Goal: Information Seeking & Learning: Learn about a topic

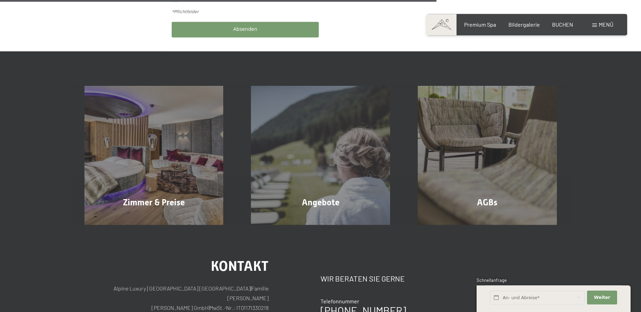
scroll to position [459, 0]
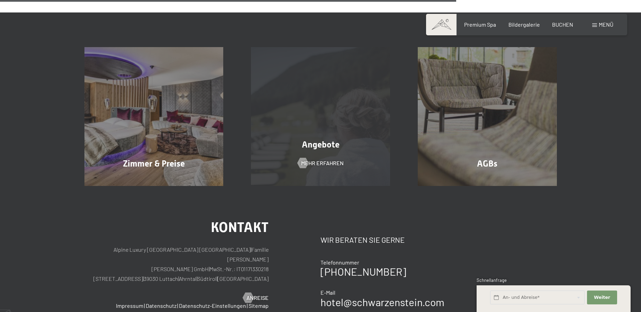
click at [300, 148] on div "Angebote Mehr erfahren" at bounding box center [320, 116] width 167 height 139
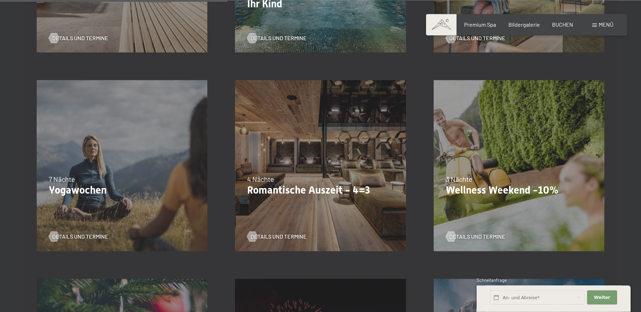
scroll to position [565, 0]
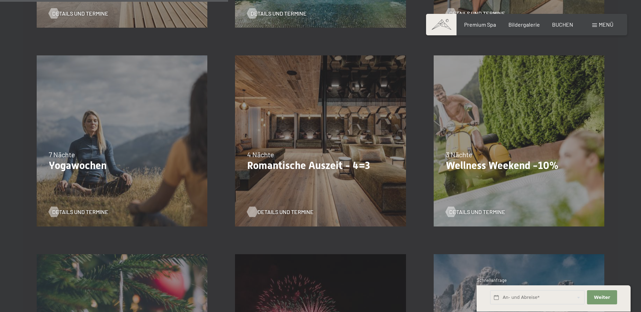
click at [274, 214] on span "Details und Termine" at bounding box center [285, 212] width 56 height 8
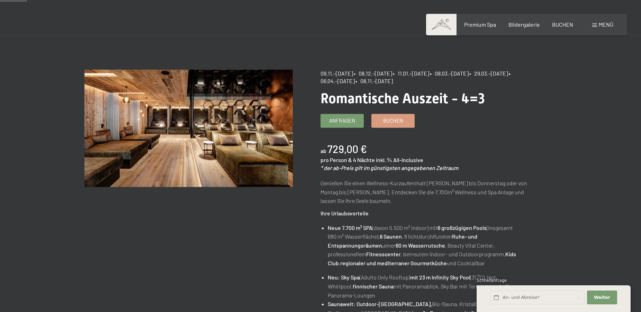
scroll to position [35, 0]
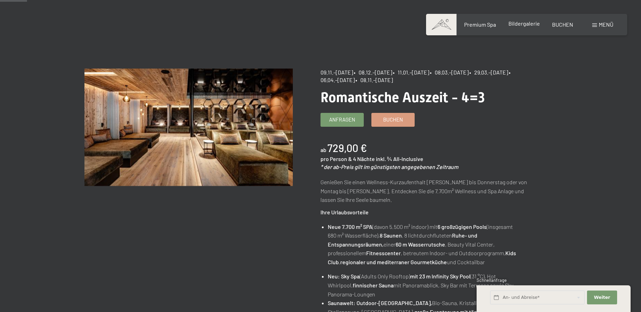
click at [522, 24] on span "Bildergalerie" at bounding box center [523, 23] width 31 height 7
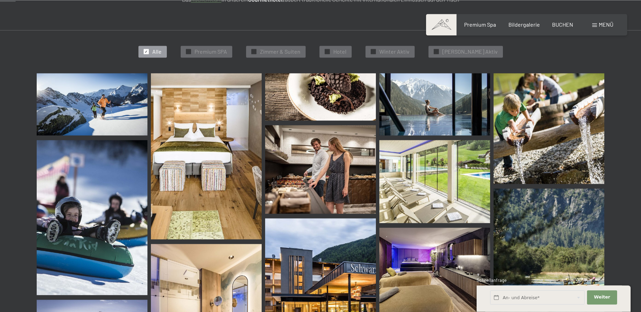
scroll to position [141, 0]
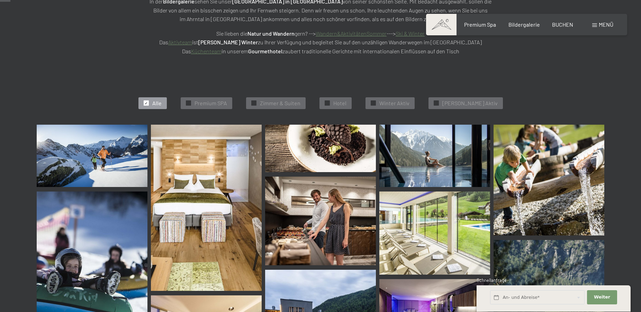
click at [113, 158] on img at bounding box center [92, 156] width 111 height 62
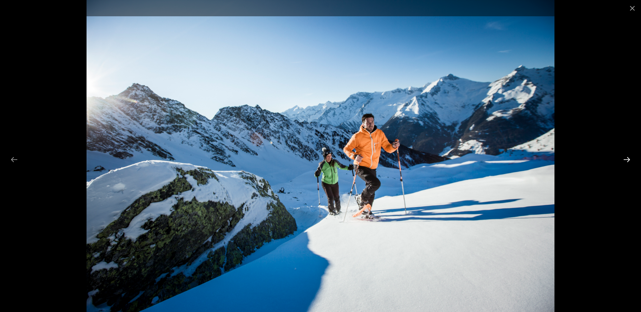
click at [625, 160] on button "Next slide" at bounding box center [626, 159] width 15 height 13
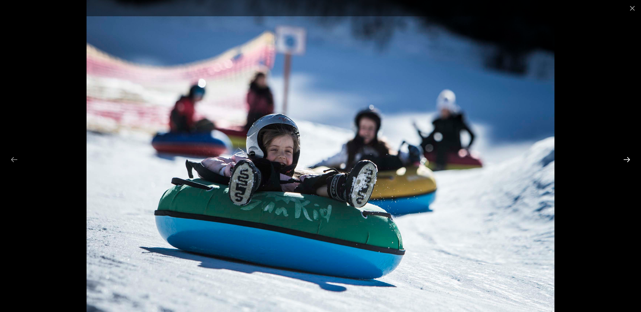
click at [625, 160] on button "Next slide" at bounding box center [626, 159] width 15 height 13
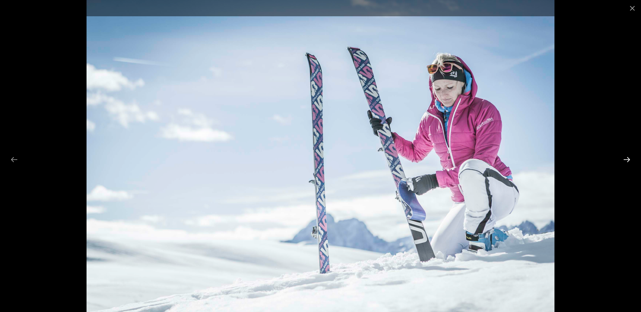
click at [625, 160] on button "Next slide" at bounding box center [626, 159] width 15 height 13
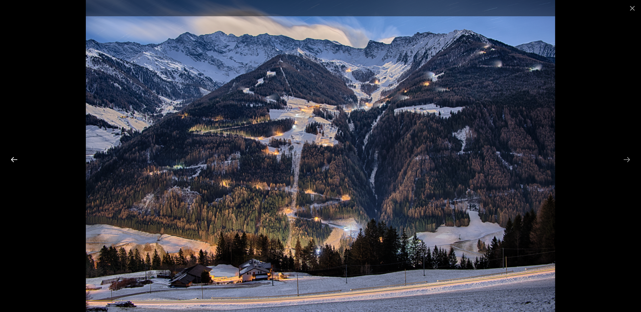
click at [16, 162] on button "Previous slide" at bounding box center [14, 159] width 15 height 13
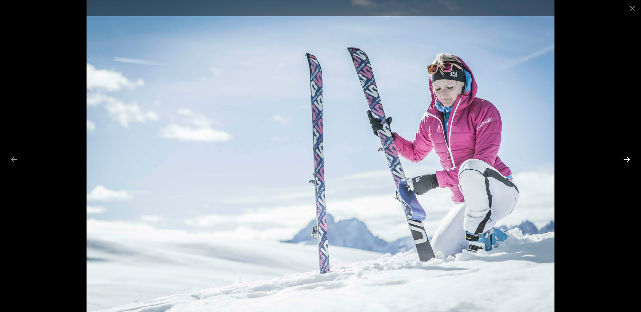
click at [627, 158] on button "Next slide" at bounding box center [626, 159] width 15 height 13
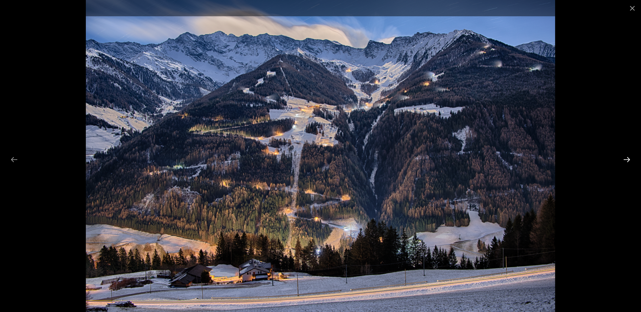
click at [627, 158] on button "Next slide" at bounding box center [626, 159] width 15 height 13
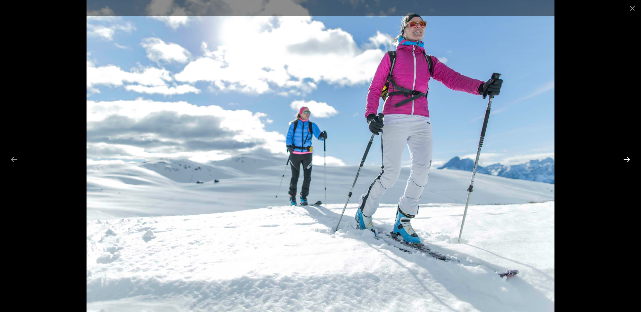
click at [627, 158] on button "Next slide" at bounding box center [626, 159] width 15 height 13
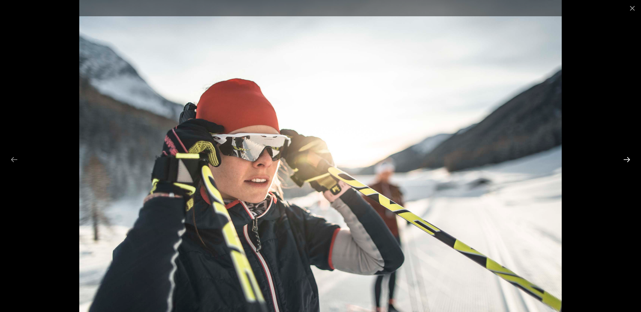
click at [627, 158] on button "Next slide" at bounding box center [626, 159] width 15 height 13
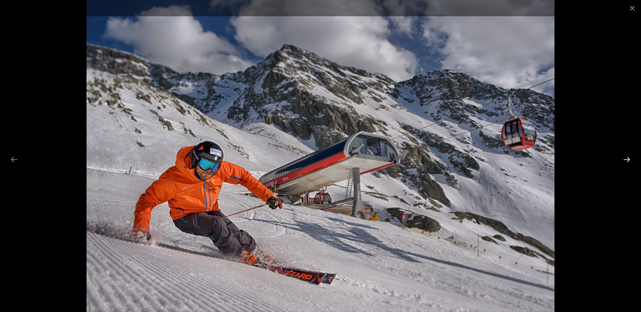
click at [627, 158] on button "Next slide" at bounding box center [626, 159] width 15 height 13
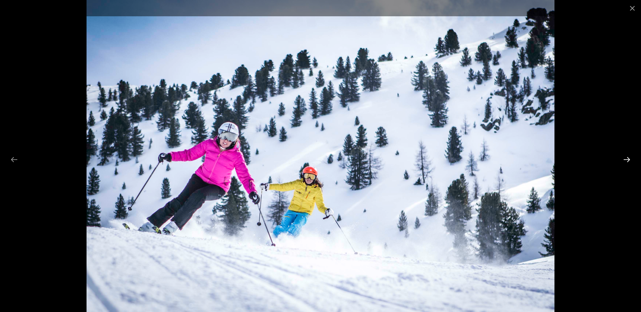
click at [627, 158] on button "Next slide" at bounding box center [626, 159] width 15 height 13
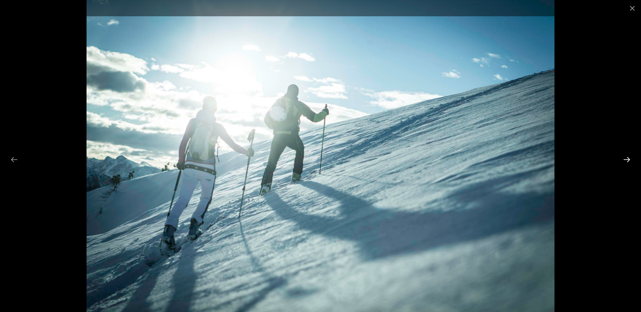
click at [627, 158] on button "Next slide" at bounding box center [626, 159] width 15 height 13
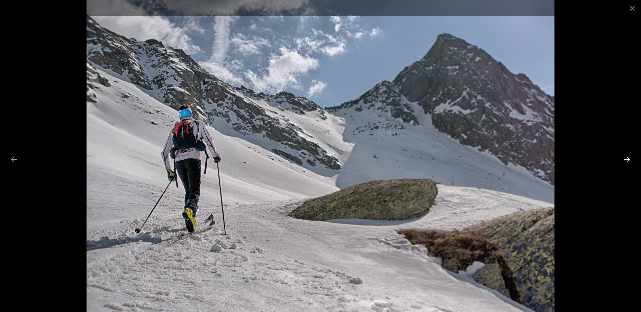
click at [627, 158] on button "Next slide" at bounding box center [626, 159] width 15 height 13
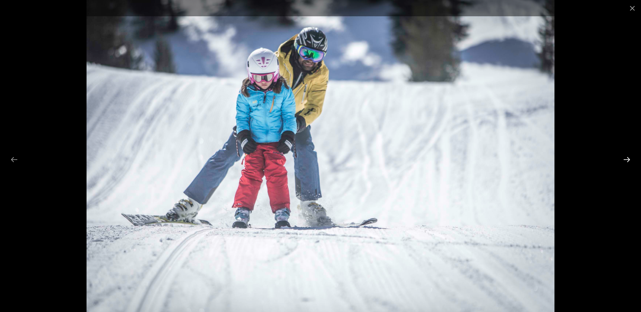
click at [627, 158] on button "Next slide" at bounding box center [626, 159] width 15 height 13
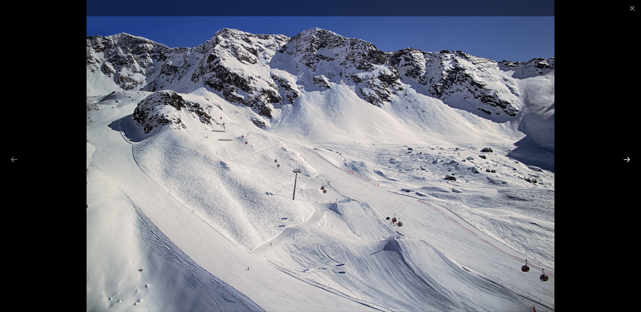
click at [627, 158] on button "Next slide" at bounding box center [626, 159] width 15 height 13
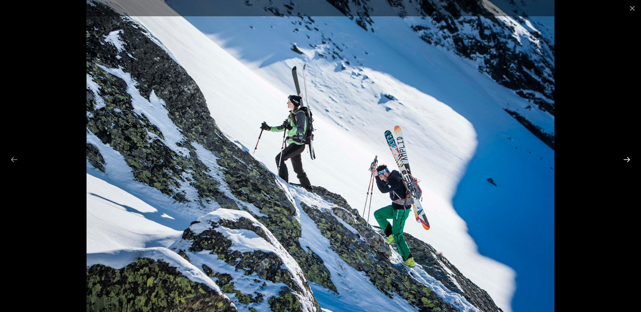
click at [627, 158] on button "Next slide" at bounding box center [626, 159] width 15 height 13
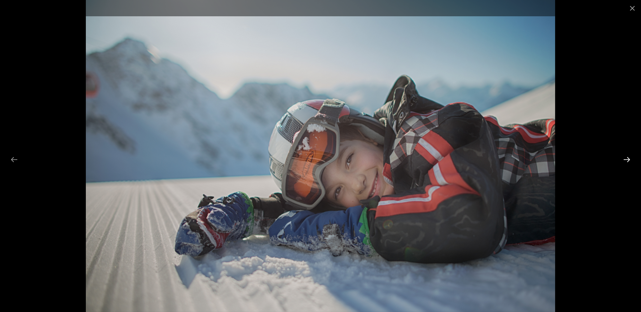
click at [627, 158] on button "Next slide" at bounding box center [626, 159] width 15 height 13
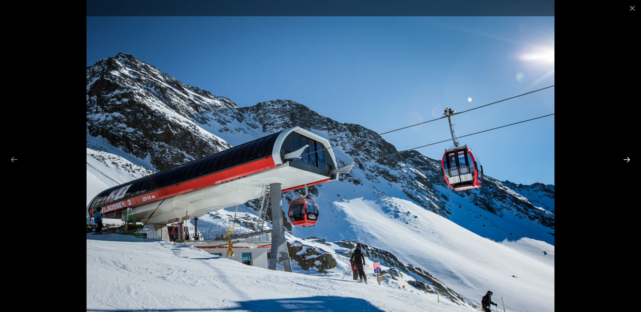
click at [627, 158] on button "Next slide" at bounding box center [626, 159] width 15 height 13
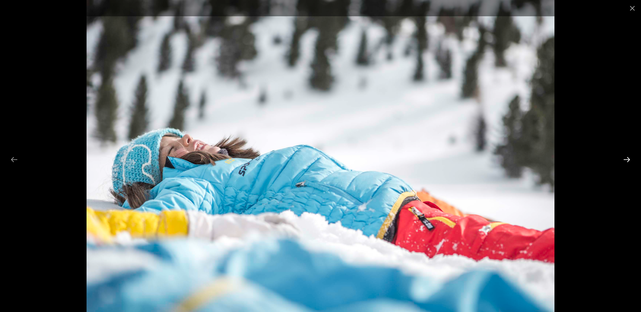
click at [627, 158] on button "Next slide" at bounding box center [626, 159] width 15 height 13
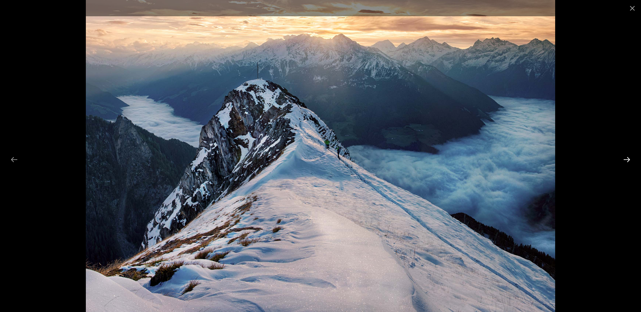
click at [627, 158] on button "Next slide" at bounding box center [626, 159] width 15 height 13
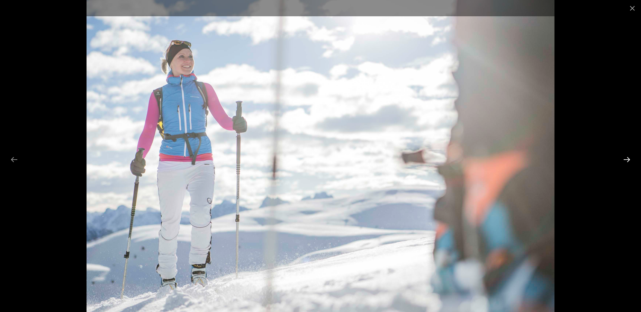
click at [627, 158] on button "Next slide" at bounding box center [626, 159] width 15 height 13
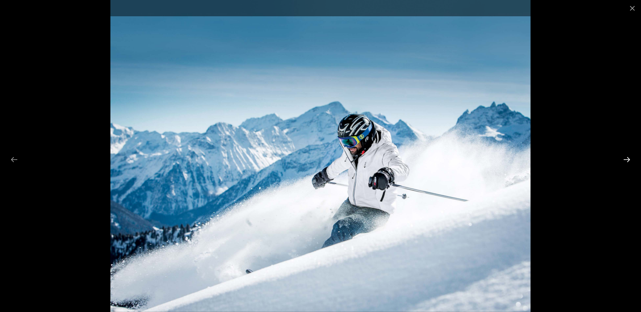
click at [627, 158] on button "Next slide" at bounding box center [626, 159] width 15 height 13
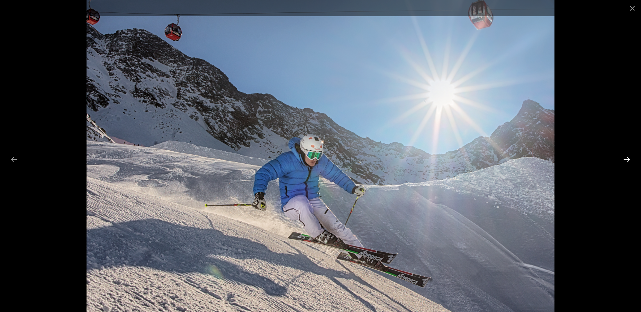
click at [627, 158] on button "Next slide" at bounding box center [626, 159] width 15 height 13
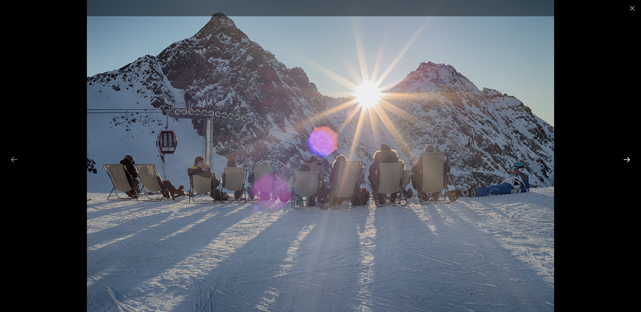
click at [627, 158] on button "Next slide" at bounding box center [626, 159] width 15 height 13
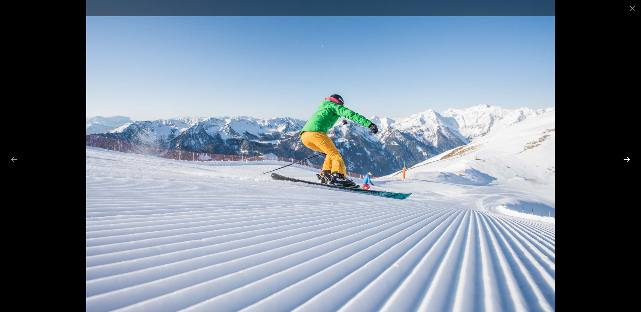
click at [627, 158] on button "Next slide" at bounding box center [626, 159] width 15 height 13
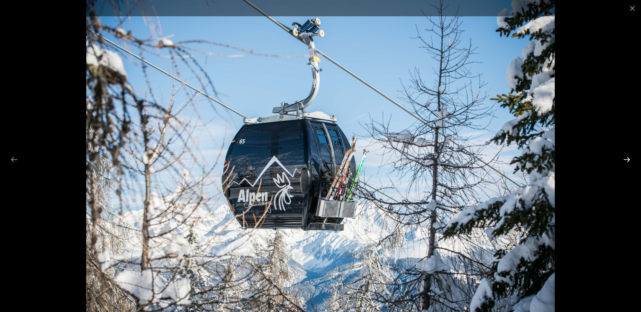
click at [627, 158] on button "Next slide" at bounding box center [626, 159] width 15 height 13
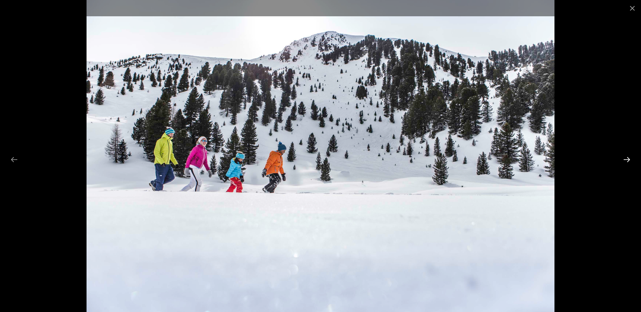
click at [627, 158] on button "Next slide" at bounding box center [626, 159] width 15 height 13
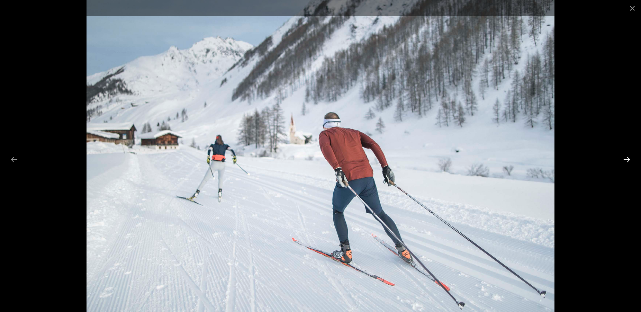
click at [627, 158] on button "Next slide" at bounding box center [626, 159] width 15 height 13
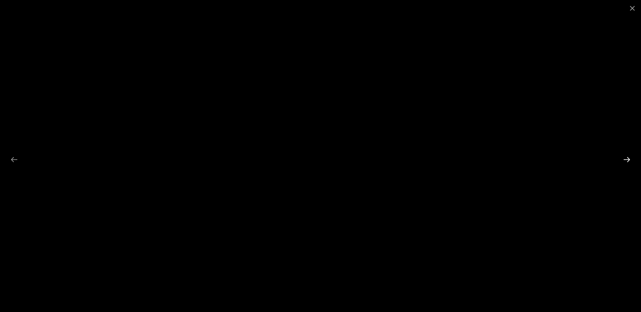
click at [627, 158] on button "Next slide" at bounding box center [626, 159] width 15 height 13
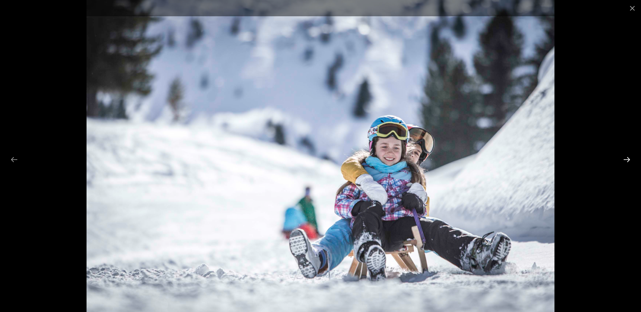
click at [627, 158] on button "Next slide" at bounding box center [626, 159] width 15 height 13
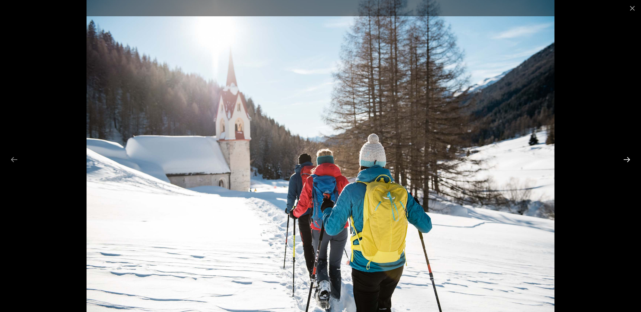
click at [627, 158] on button "Next slide" at bounding box center [626, 159] width 15 height 13
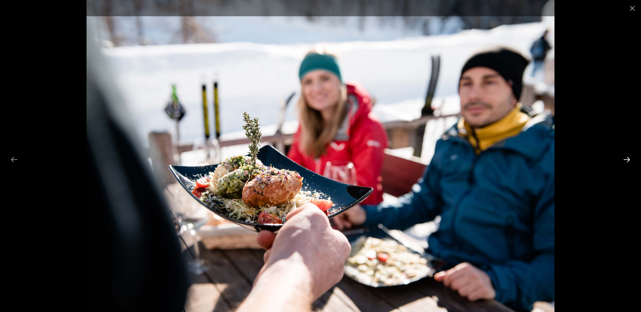
click at [627, 158] on button "Next slide" at bounding box center [626, 159] width 15 height 13
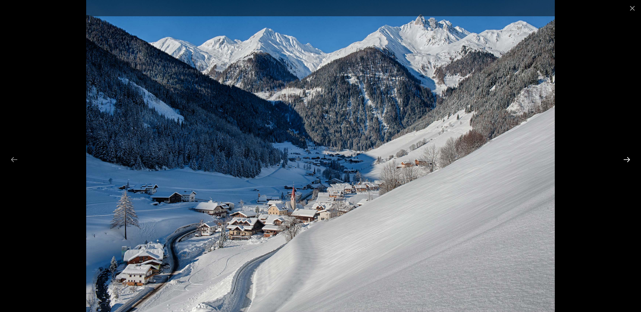
click at [627, 158] on button "Next slide" at bounding box center [626, 159] width 15 height 13
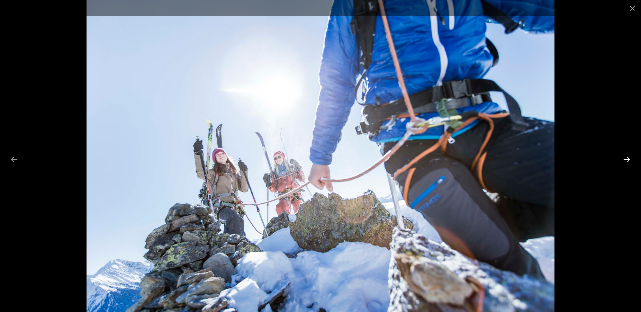
click at [627, 158] on button "Next slide" at bounding box center [626, 159] width 15 height 13
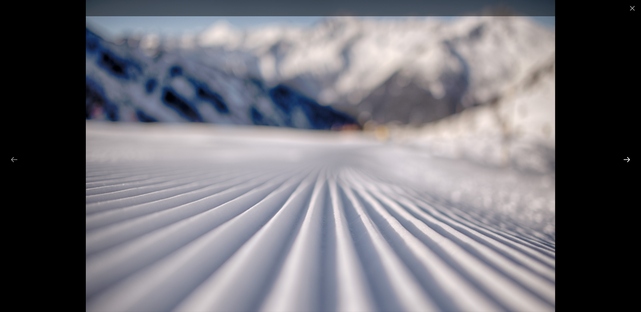
click at [627, 158] on button "Next slide" at bounding box center [626, 159] width 15 height 13
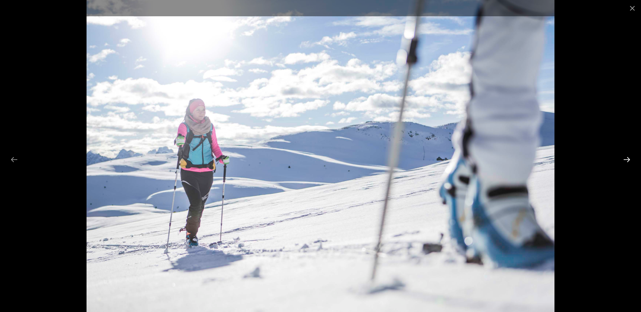
click at [627, 158] on button "Next slide" at bounding box center [626, 159] width 15 height 13
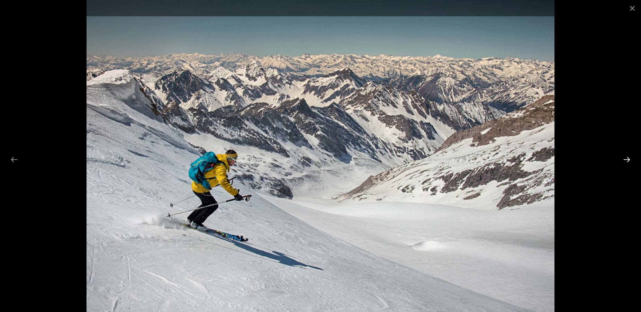
click at [627, 158] on button "Next slide" at bounding box center [626, 159] width 15 height 13
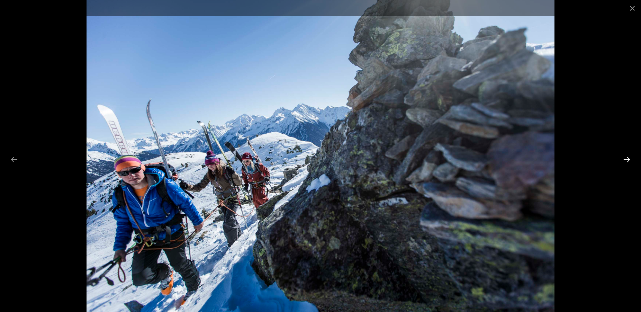
click at [627, 158] on button "Next slide" at bounding box center [626, 159] width 15 height 13
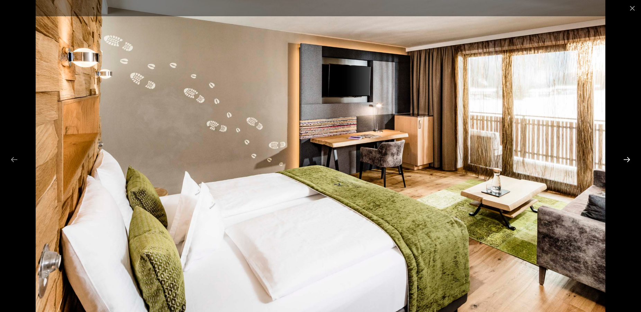
click at [627, 160] on button "Next slide" at bounding box center [626, 159] width 15 height 13
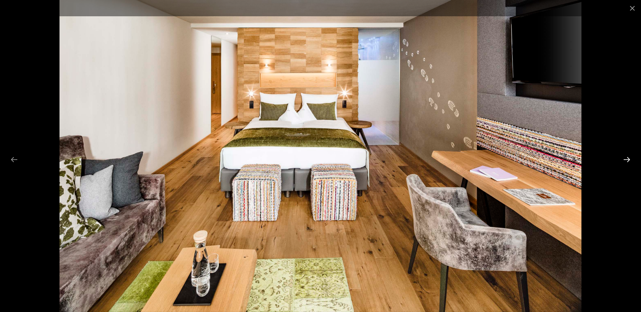
click at [627, 160] on button "Next slide" at bounding box center [626, 159] width 15 height 13
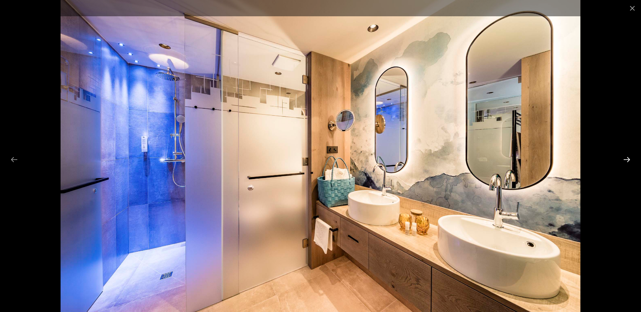
click at [627, 160] on button "Next slide" at bounding box center [626, 159] width 15 height 13
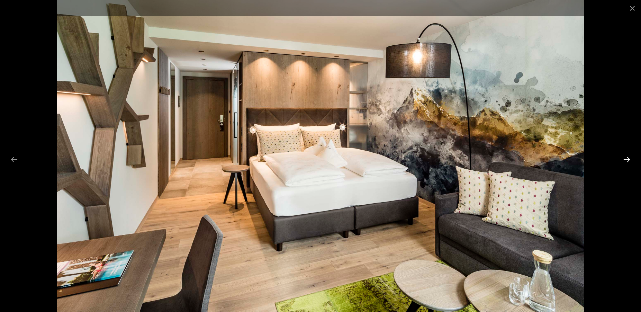
click at [627, 160] on button "Next slide" at bounding box center [626, 159] width 15 height 13
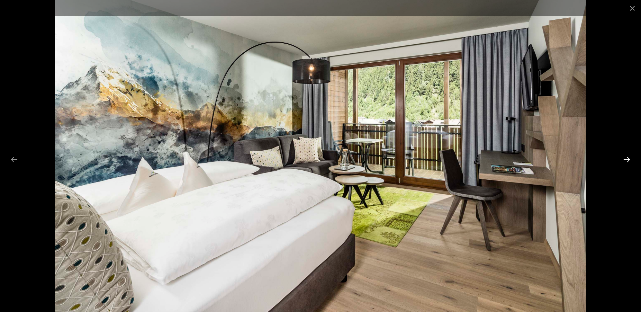
click at [627, 160] on button "Next slide" at bounding box center [626, 159] width 15 height 13
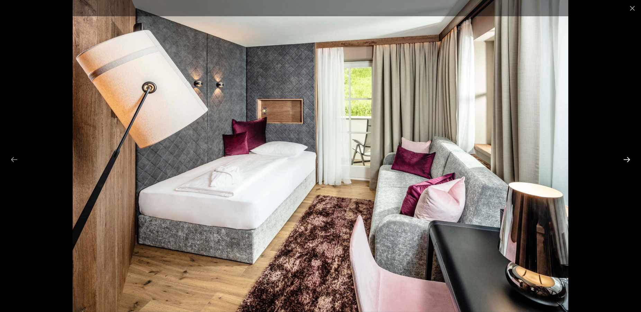
click at [627, 160] on button "Next slide" at bounding box center [626, 159] width 15 height 13
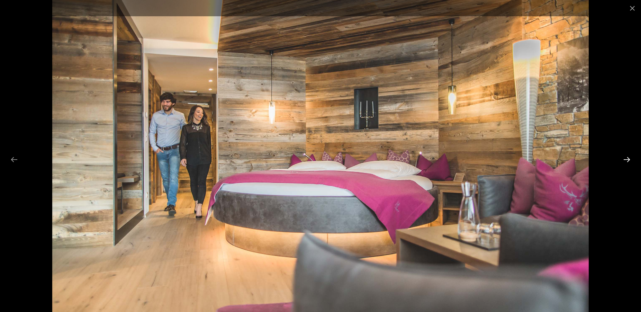
click at [627, 160] on button "Next slide" at bounding box center [626, 159] width 15 height 13
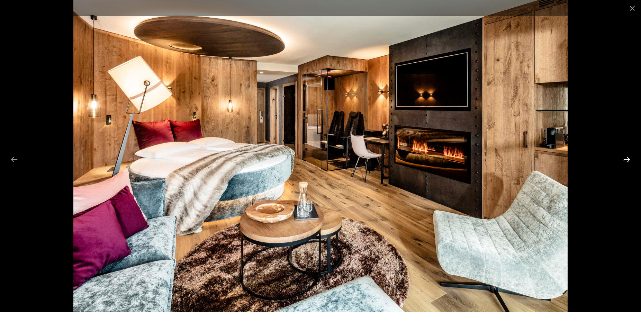
click at [627, 160] on button "Next slide" at bounding box center [626, 159] width 15 height 13
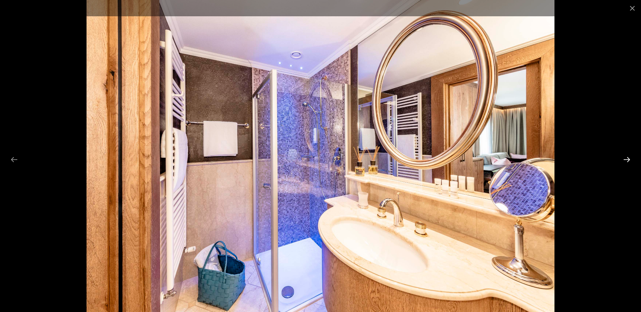
click at [627, 160] on button "Next slide" at bounding box center [626, 159] width 15 height 13
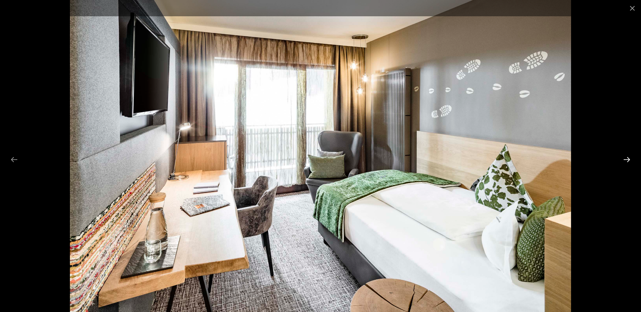
click at [627, 160] on button "Next slide" at bounding box center [626, 159] width 15 height 13
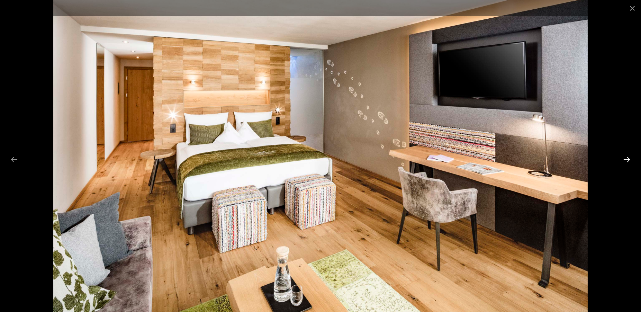
click at [627, 160] on button "Next slide" at bounding box center [626, 159] width 15 height 13
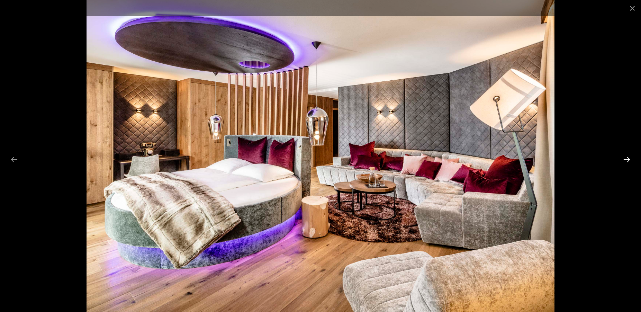
click at [627, 160] on button "Next slide" at bounding box center [626, 159] width 15 height 13
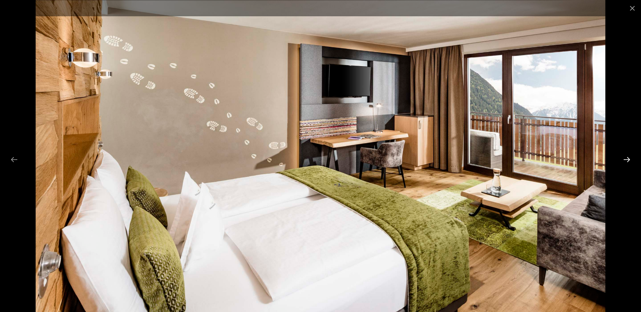
click at [627, 160] on button "Next slide" at bounding box center [626, 159] width 15 height 13
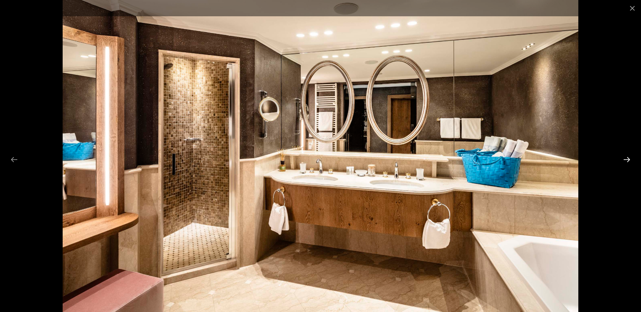
click at [627, 160] on button "Next slide" at bounding box center [626, 159] width 15 height 13
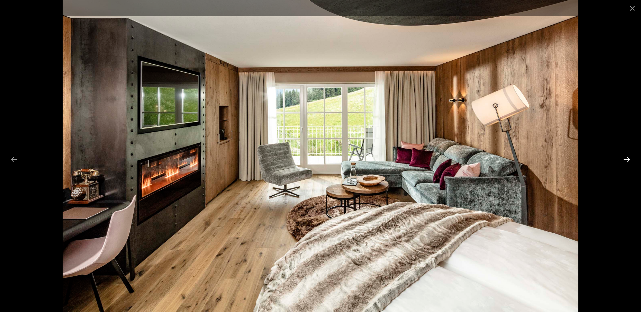
click at [627, 160] on button "Next slide" at bounding box center [626, 159] width 15 height 13
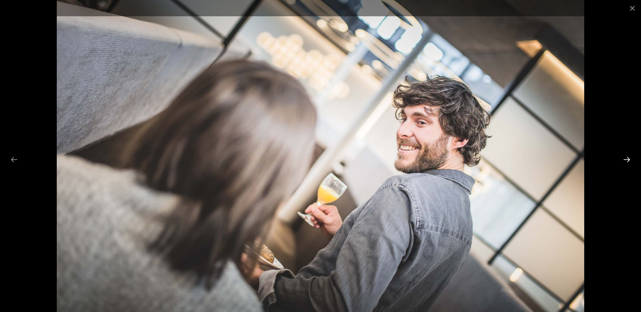
click at [627, 160] on button "Next slide" at bounding box center [626, 159] width 15 height 13
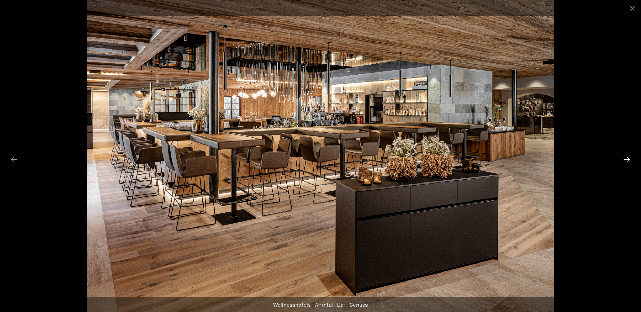
click at [627, 160] on button "Next slide" at bounding box center [626, 159] width 15 height 13
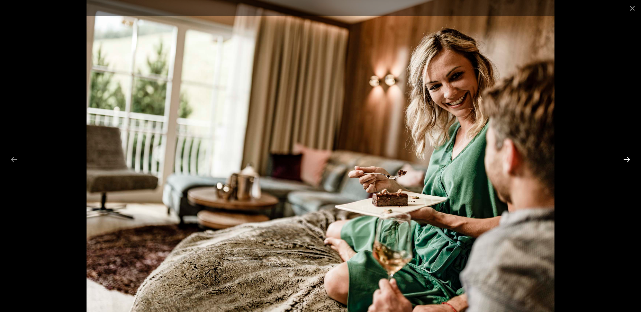
click at [627, 160] on button "Next slide" at bounding box center [626, 159] width 15 height 13
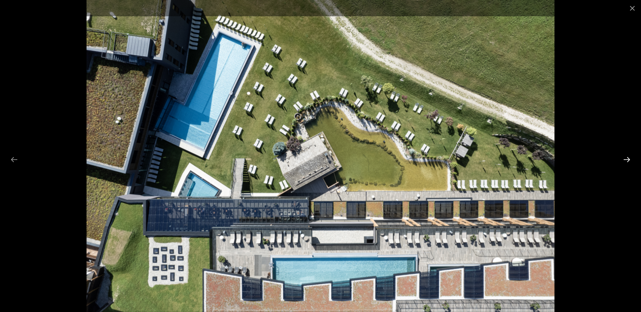
click at [627, 160] on button "Next slide" at bounding box center [626, 159] width 15 height 13
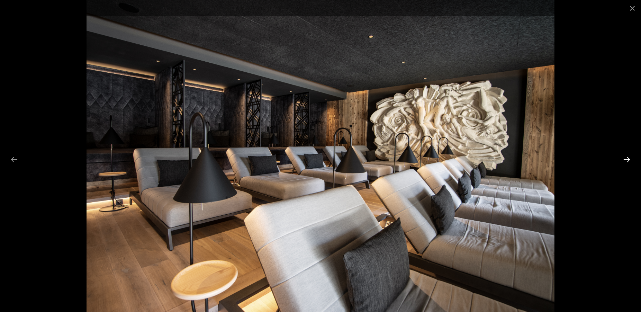
click at [627, 160] on button "Next slide" at bounding box center [626, 159] width 15 height 13
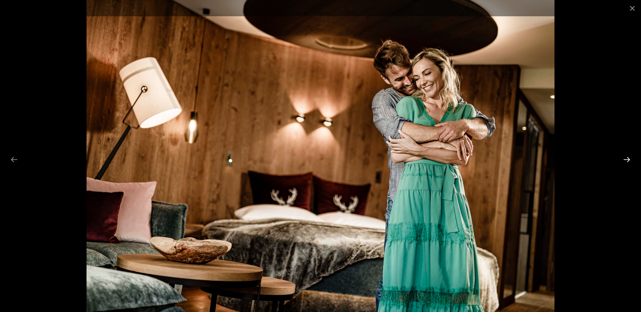
click at [627, 160] on button "Next slide" at bounding box center [626, 159] width 15 height 13
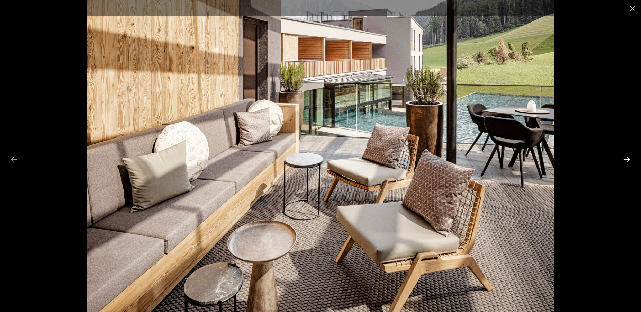
click at [627, 160] on button "Next slide" at bounding box center [626, 159] width 15 height 13
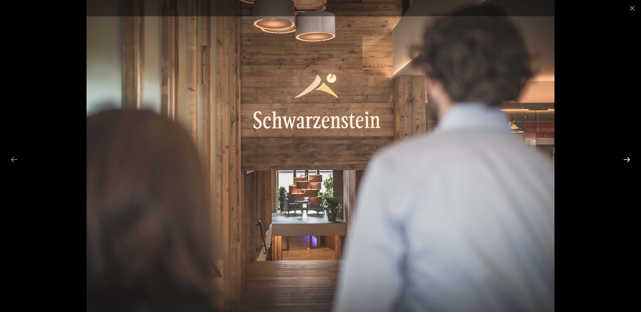
click at [627, 160] on button "Next slide" at bounding box center [626, 159] width 15 height 13
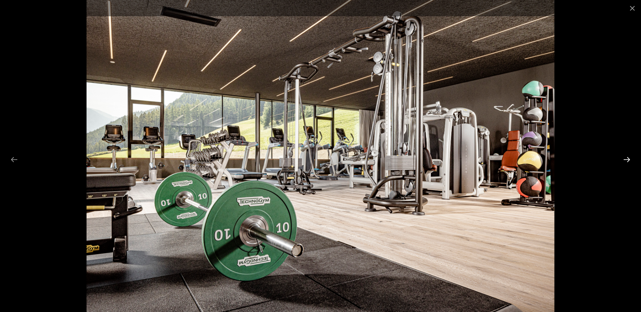
click at [627, 160] on button "Next slide" at bounding box center [626, 159] width 15 height 13
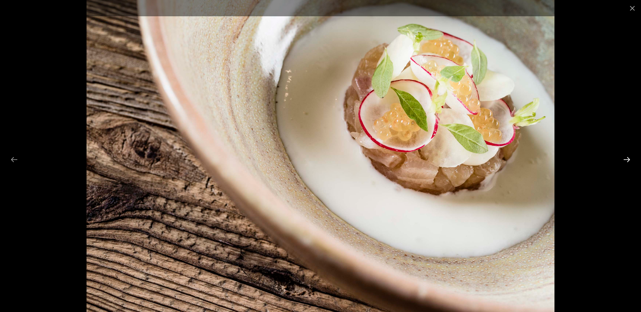
click at [627, 160] on button "Next slide" at bounding box center [626, 159] width 15 height 13
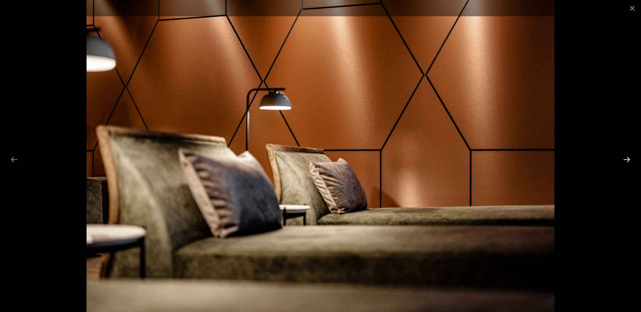
click at [627, 160] on button "Next slide" at bounding box center [626, 159] width 15 height 13
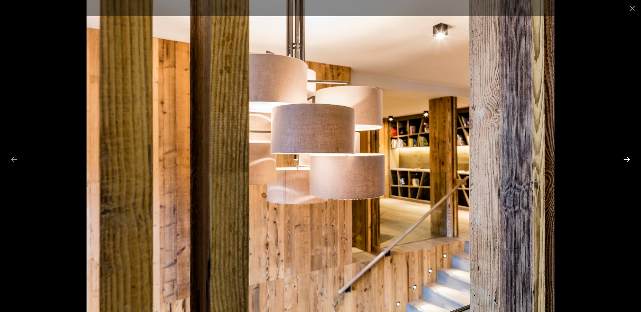
click at [627, 160] on button "Next slide" at bounding box center [626, 159] width 15 height 13
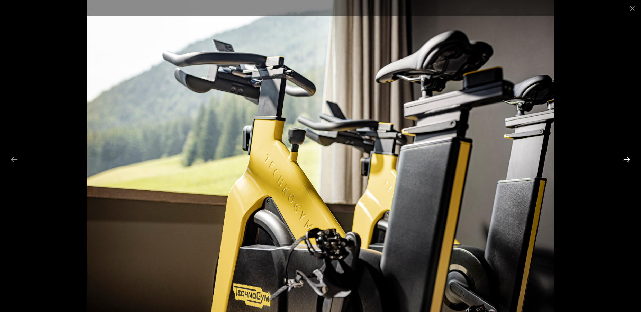
click at [627, 160] on button "Next slide" at bounding box center [626, 159] width 15 height 13
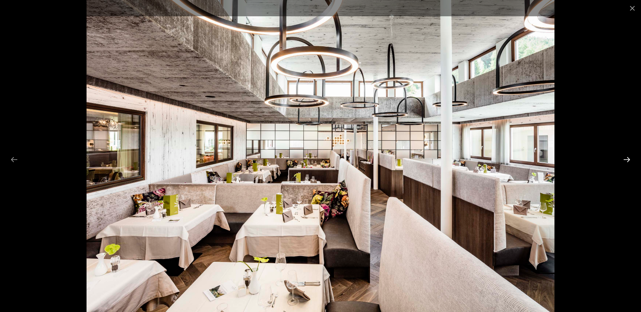
click at [627, 160] on button "Next slide" at bounding box center [626, 159] width 15 height 13
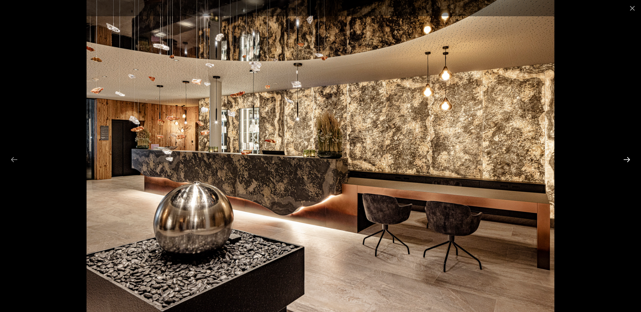
click at [627, 160] on button "Next slide" at bounding box center [626, 159] width 15 height 13
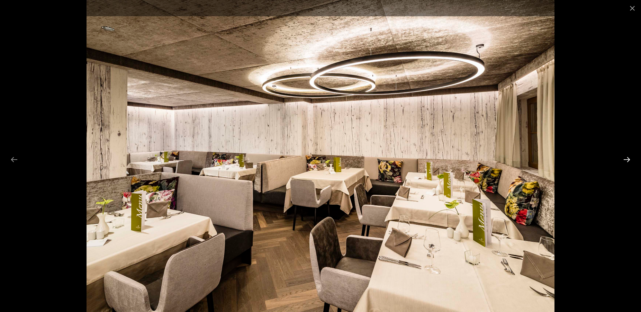
click at [627, 160] on button "Next slide" at bounding box center [626, 159] width 15 height 13
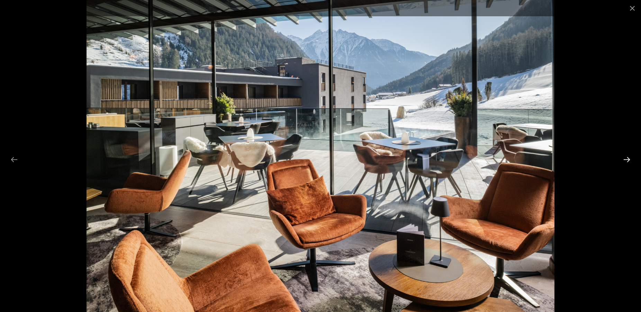
click at [627, 160] on button "Next slide" at bounding box center [626, 159] width 15 height 13
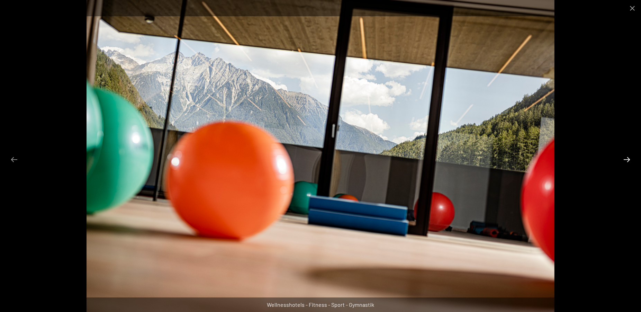
click at [627, 160] on button "Next slide" at bounding box center [626, 159] width 15 height 13
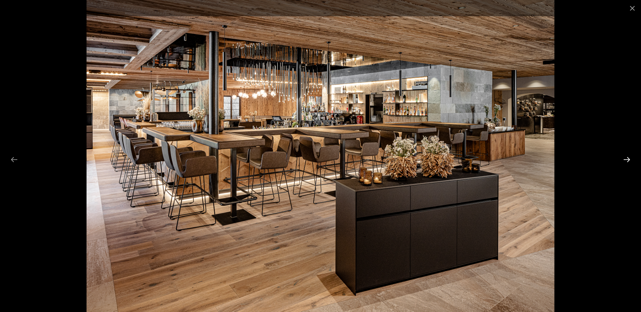
click at [627, 160] on button "Next slide" at bounding box center [626, 159] width 15 height 13
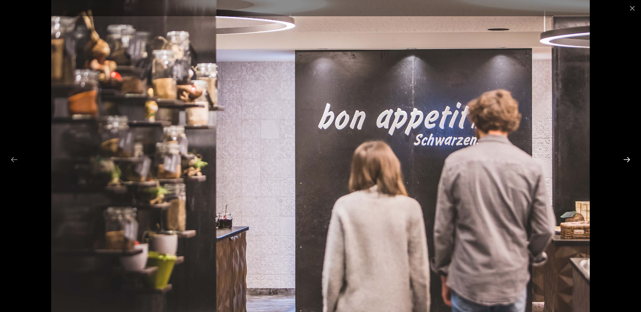
click at [627, 160] on button "Next slide" at bounding box center [626, 159] width 15 height 13
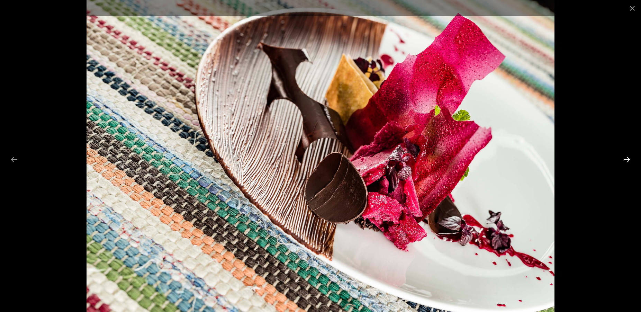
click at [627, 160] on button "Next slide" at bounding box center [626, 159] width 15 height 13
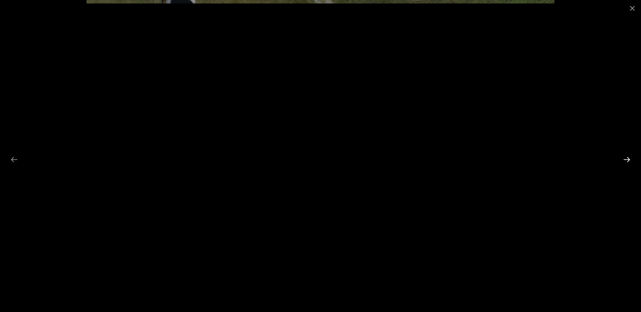
click at [627, 160] on button "Next slide" at bounding box center [626, 159] width 15 height 13
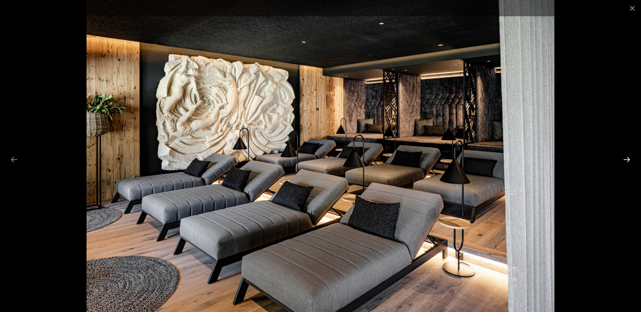
click at [627, 160] on button "Next slide" at bounding box center [626, 159] width 15 height 13
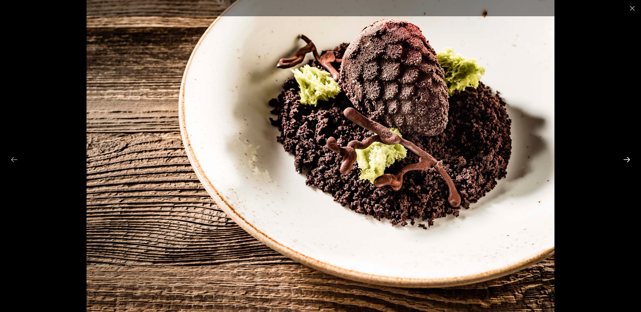
click at [627, 160] on button "Next slide" at bounding box center [626, 159] width 15 height 13
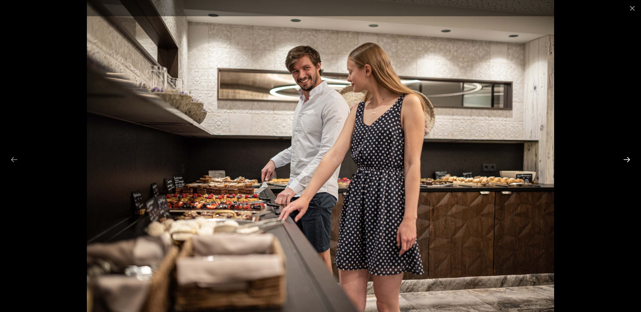
click at [627, 160] on button "Next slide" at bounding box center [626, 159] width 15 height 13
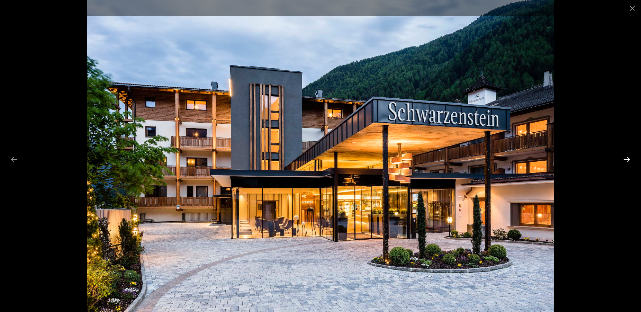
click at [627, 160] on button "Next slide" at bounding box center [626, 159] width 15 height 13
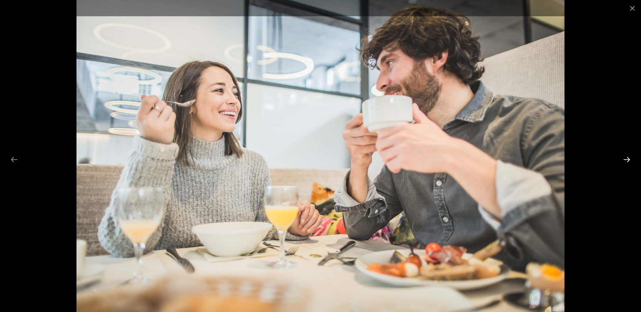
click at [627, 160] on button "Next slide" at bounding box center [626, 159] width 15 height 13
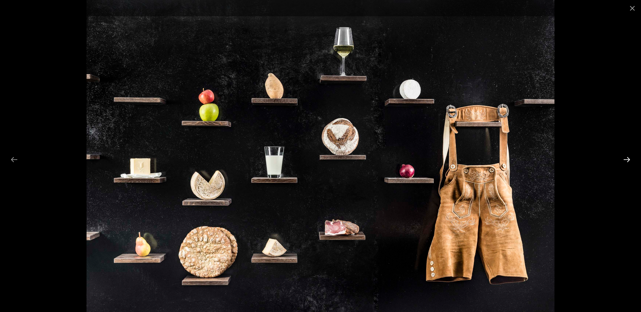
click at [627, 160] on button "Next slide" at bounding box center [626, 159] width 15 height 13
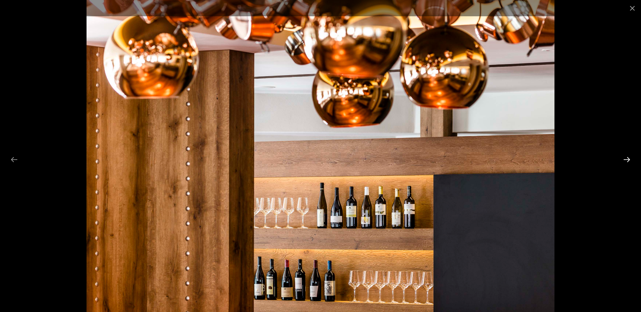
click at [627, 160] on button "Next slide" at bounding box center [626, 159] width 15 height 13
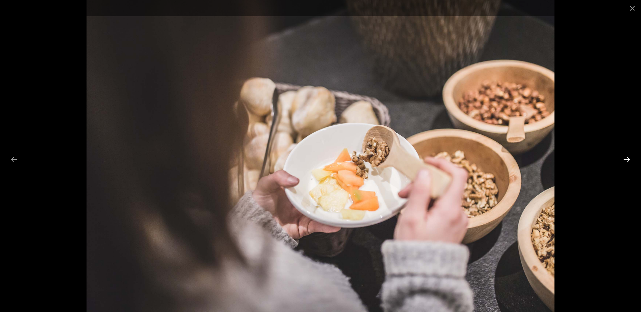
click at [627, 160] on button "Next slide" at bounding box center [626, 159] width 15 height 13
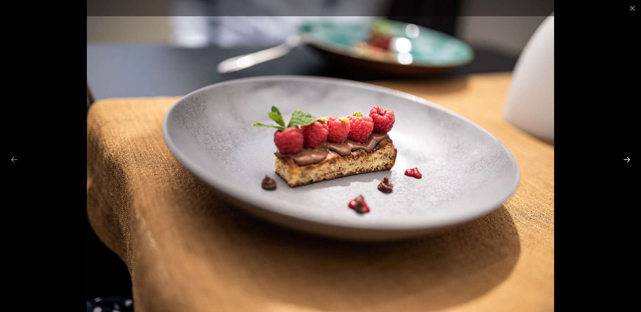
click at [627, 160] on button "Next slide" at bounding box center [626, 159] width 15 height 13
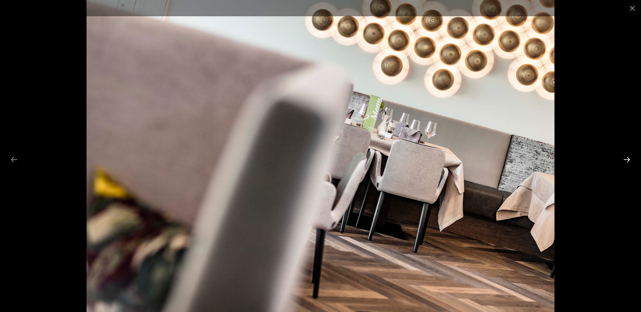
click at [627, 160] on button "Next slide" at bounding box center [626, 159] width 15 height 13
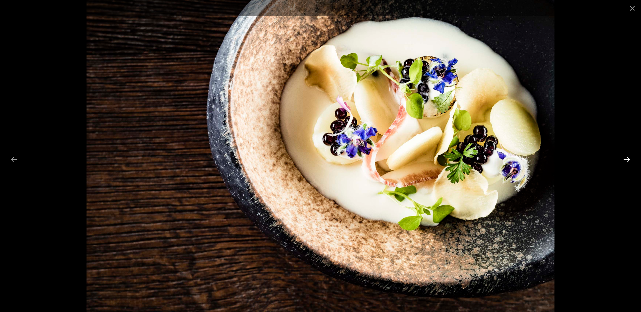
click at [627, 160] on button "Next slide" at bounding box center [626, 159] width 15 height 13
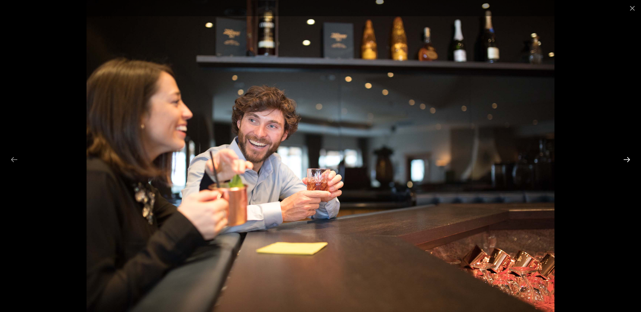
click at [627, 160] on button "Next slide" at bounding box center [626, 159] width 15 height 13
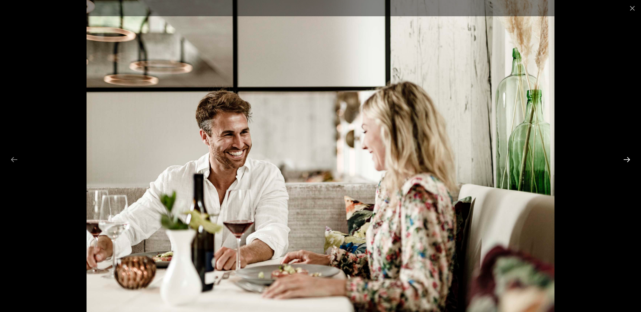
click at [627, 160] on button "Next slide" at bounding box center [626, 159] width 15 height 13
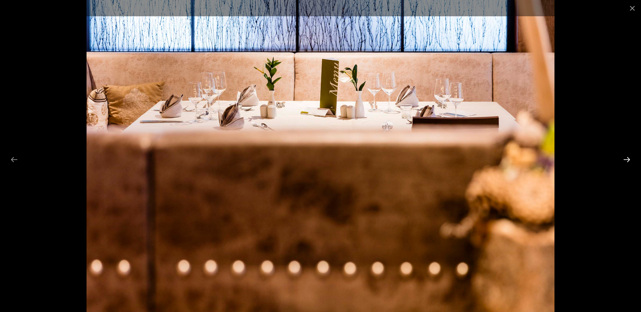
click at [627, 160] on button "Next slide" at bounding box center [626, 159] width 15 height 13
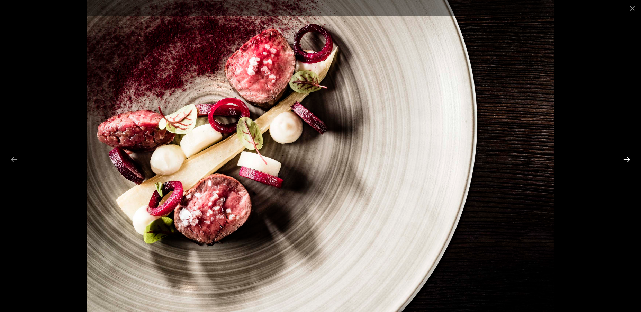
click at [627, 160] on button "Next slide" at bounding box center [626, 159] width 15 height 13
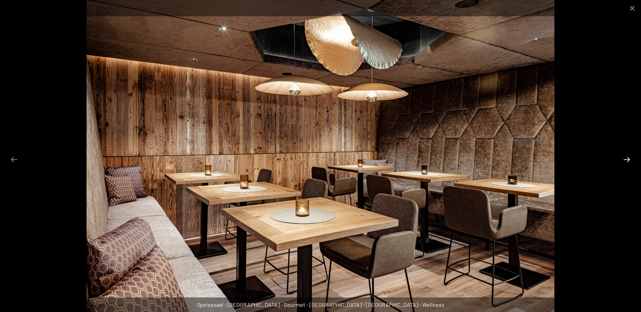
click at [627, 160] on button "Next slide" at bounding box center [626, 159] width 15 height 13
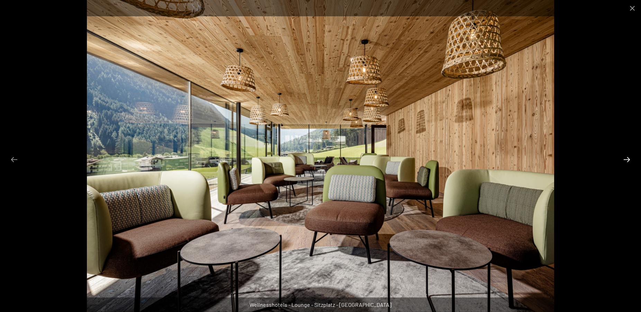
click at [627, 160] on button "Next slide" at bounding box center [626, 159] width 15 height 13
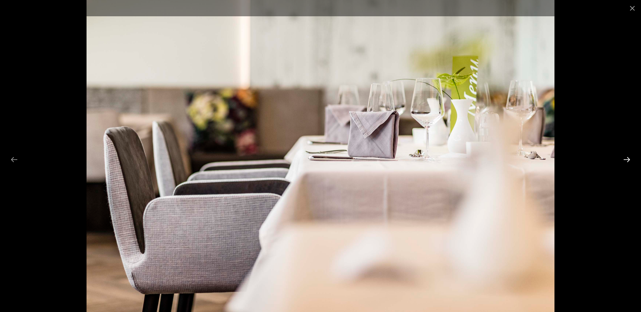
click at [627, 160] on button "Next slide" at bounding box center [626, 159] width 15 height 13
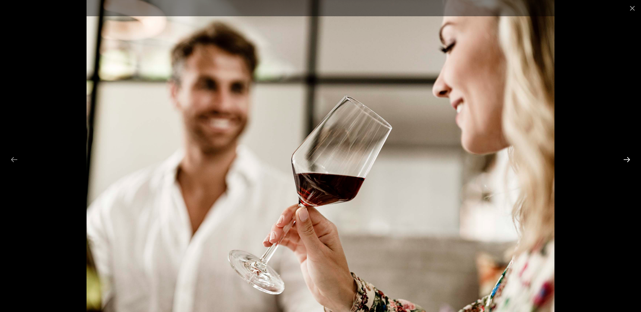
click at [627, 160] on button "Next slide" at bounding box center [626, 159] width 15 height 13
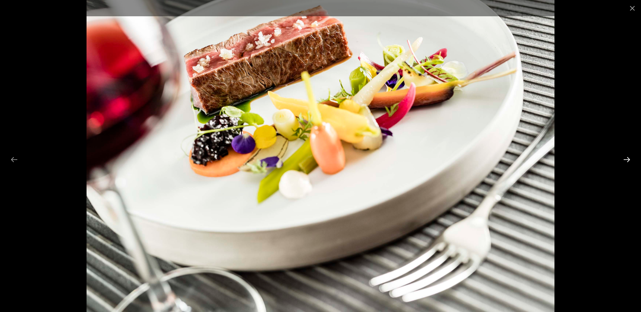
click at [627, 160] on button "Next slide" at bounding box center [626, 159] width 15 height 13
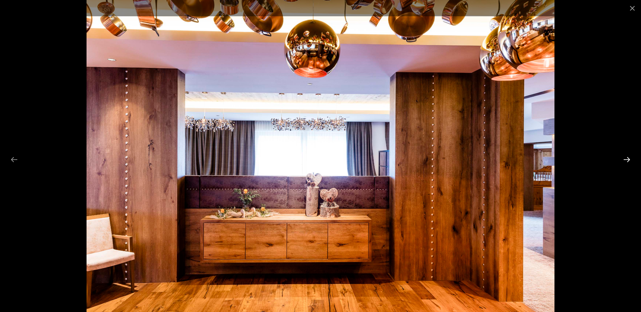
click at [627, 160] on button "Next slide" at bounding box center [626, 159] width 15 height 13
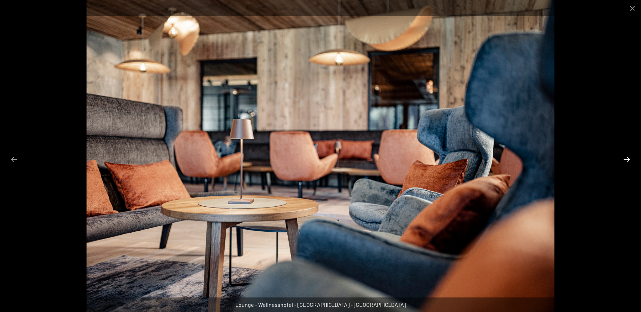
click at [627, 160] on button "Next slide" at bounding box center [626, 159] width 15 height 13
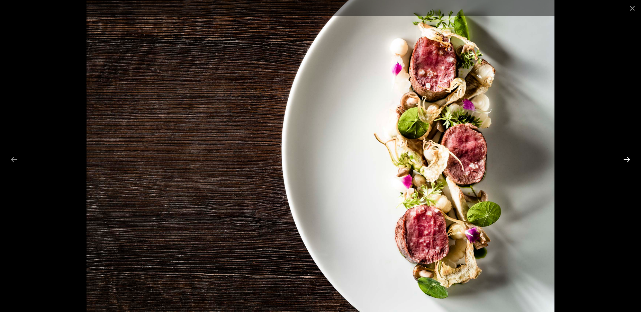
click at [627, 160] on button "Next slide" at bounding box center [626, 159] width 15 height 13
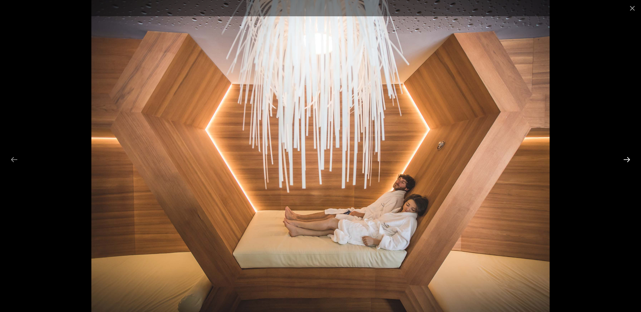
click at [627, 160] on button "Next slide" at bounding box center [626, 159] width 15 height 13
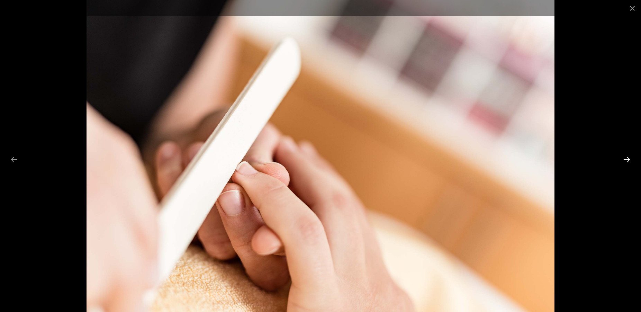
click at [627, 160] on button "Next slide" at bounding box center [626, 159] width 15 height 13
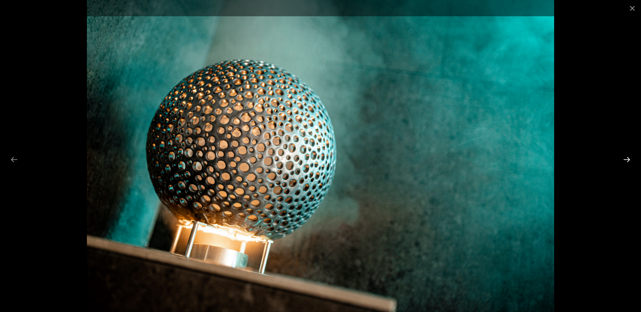
click at [627, 160] on button "Next slide" at bounding box center [626, 159] width 15 height 13
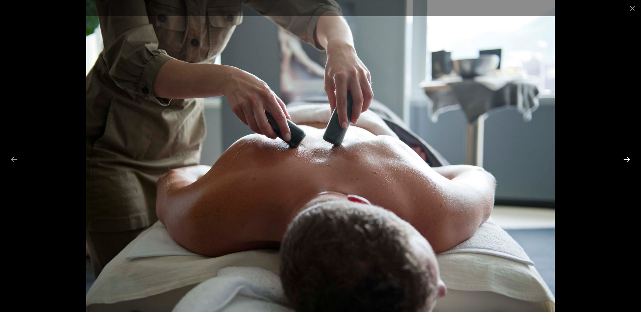
click at [627, 160] on button "Next slide" at bounding box center [626, 159] width 15 height 13
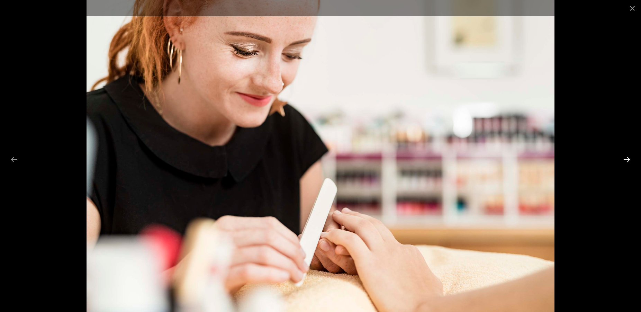
click at [627, 160] on button "Next slide" at bounding box center [626, 159] width 15 height 13
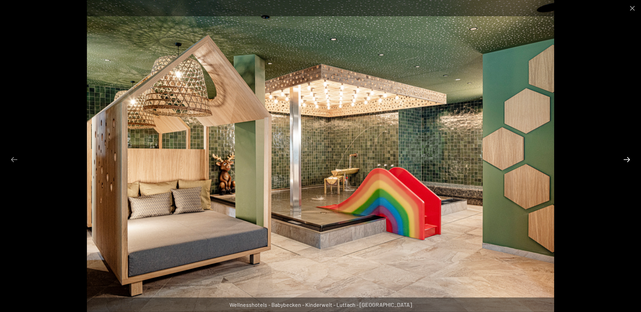
click at [627, 160] on button "Next slide" at bounding box center [626, 159] width 15 height 13
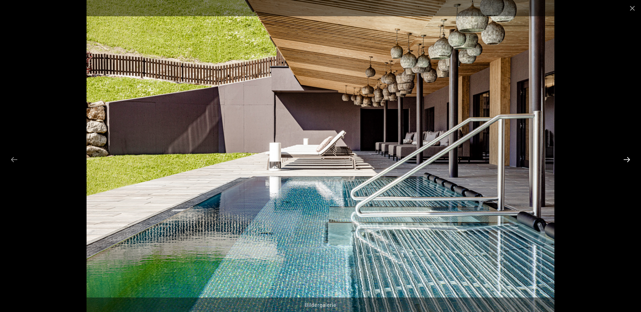
click at [627, 160] on button "Next slide" at bounding box center [626, 159] width 15 height 13
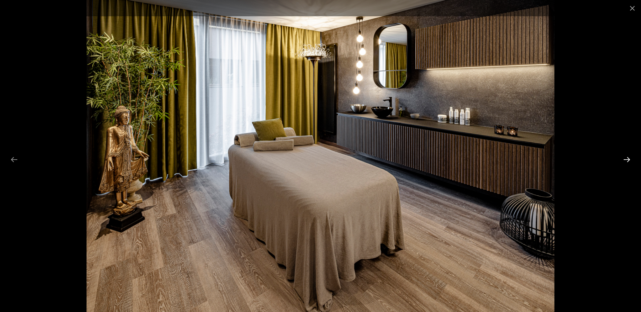
click at [627, 160] on button "Next slide" at bounding box center [626, 159] width 15 height 13
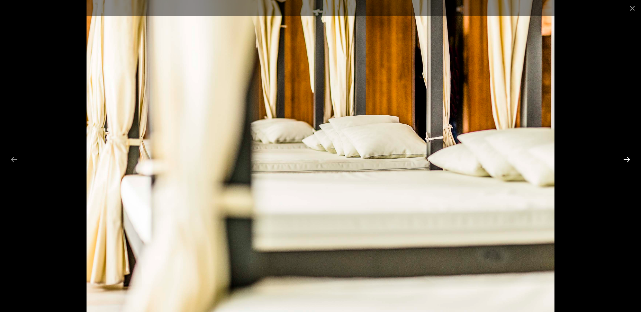
click at [627, 160] on button "Next slide" at bounding box center [626, 159] width 15 height 13
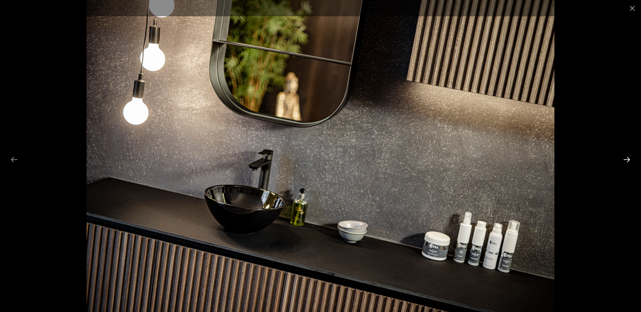
click at [627, 160] on button "Next slide" at bounding box center [626, 159] width 15 height 13
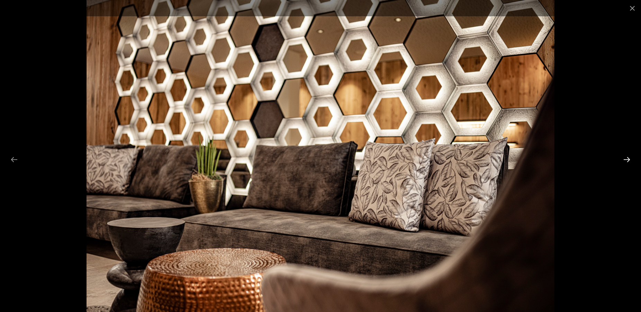
click at [627, 160] on button "Next slide" at bounding box center [626, 159] width 15 height 13
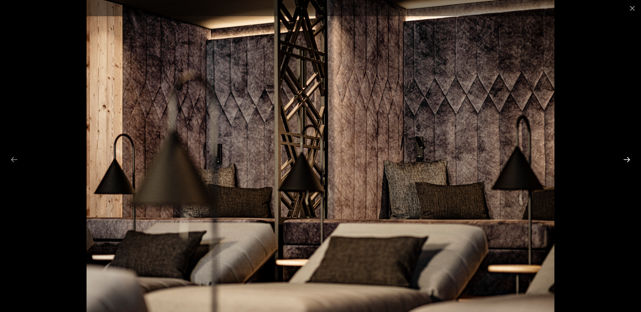
click at [627, 160] on button "Next slide" at bounding box center [626, 159] width 15 height 13
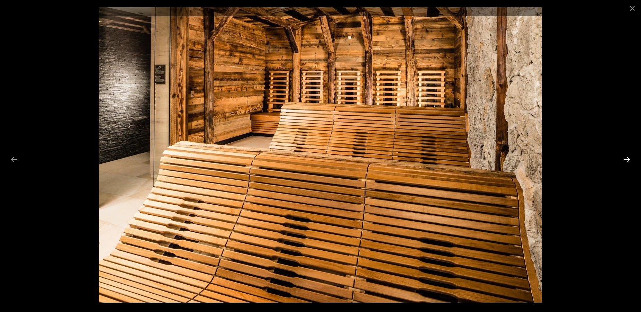
click at [627, 160] on button "Next slide" at bounding box center [626, 159] width 15 height 13
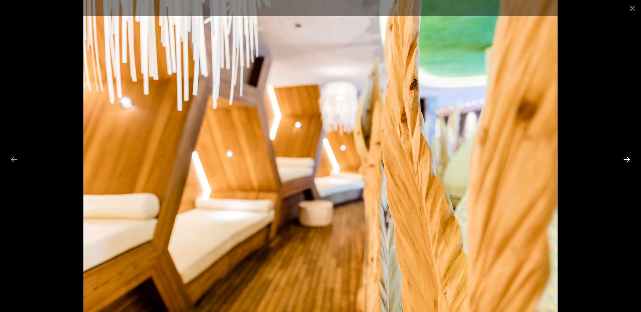
click at [627, 160] on button "Next slide" at bounding box center [626, 159] width 15 height 13
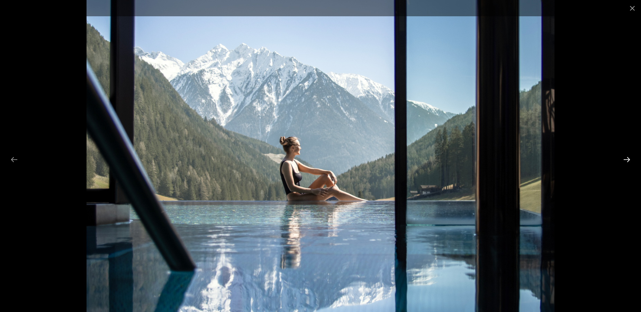
click at [627, 160] on button "Next slide" at bounding box center [626, 159] width 15 height 13
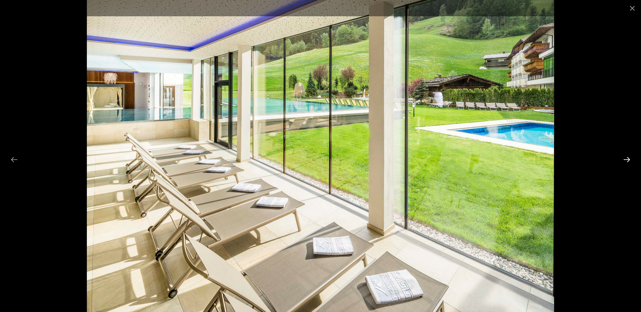
click at [627, 160] on button "Next slide" at bounding box center [626, 159] width 15 height 13
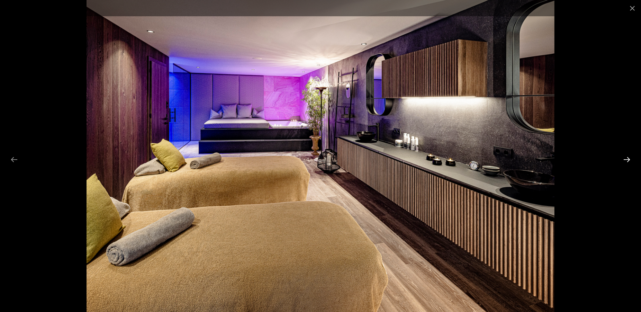
click at [627, 160] on button "Next slide" at bounding box center [626, 159] width 15 height 13
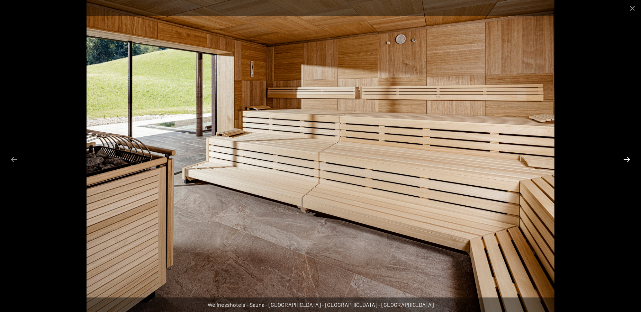
click at [627, 160] on button "Next slide" at bounding box center [626, 159] width 15 height 13
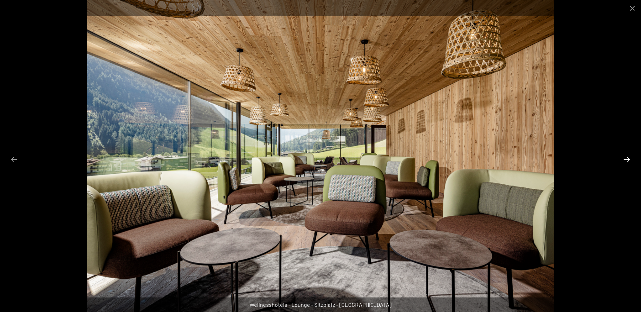
click at [627, 160] on button "Next slide" at bounding box center [626, 159] width 15 height 13
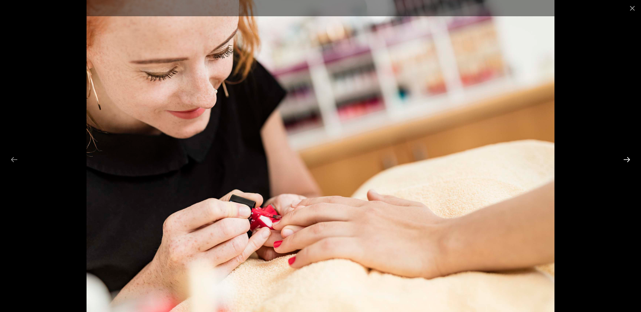
click at [627, 160] on button "Next slide" at bounding box center [626, 159] width 15 height 13
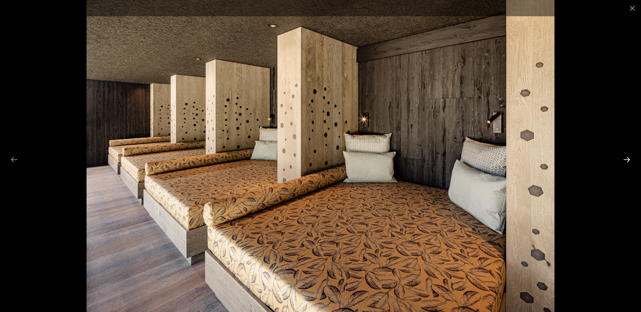
click at [627, 160] on button "Next slide" at bounding box center [626, 159] width 15 height 13
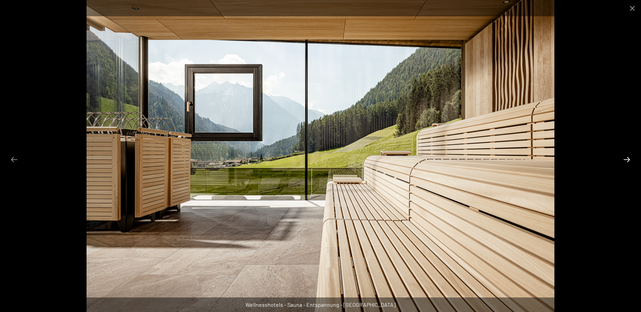
click at [627, 160] on button "Next slide" at bounding box center [626, 159] width 15 height 13
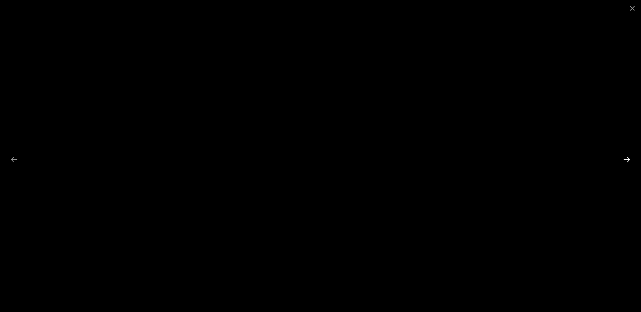
click at [627, 160] on button "Next slide" at bounding box center [626, 159] width 15 height 13
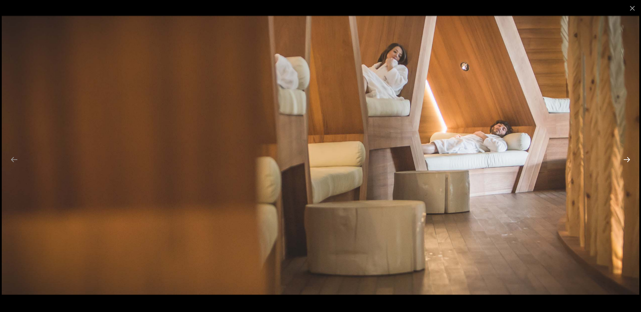
click at [627, 160] on button "Next slide" at bounding box center [626, 159] width 15 height 13
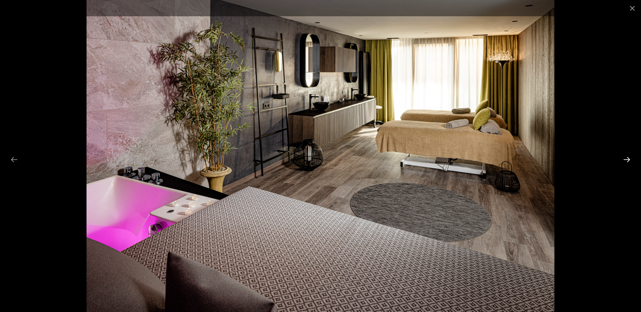
click at [627, 160] on button "Next slide" at bounding box center [626, 159] width 15 height 13
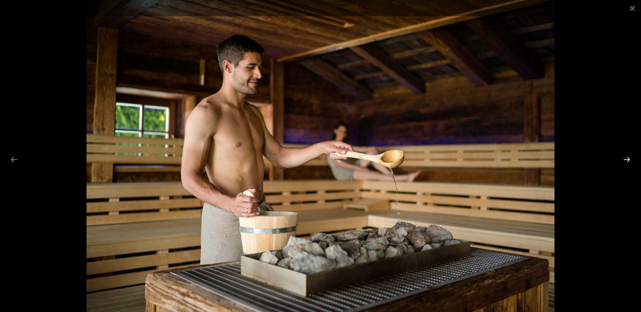
click at [627, 160] on button "Next slide" at bounding box center [626, 159] width 15 height 13
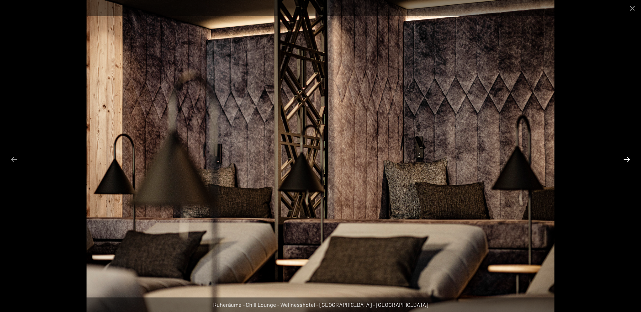
click at [627, 160] on button "Next slide" at bounding box center [626, 159] width 15 height 13
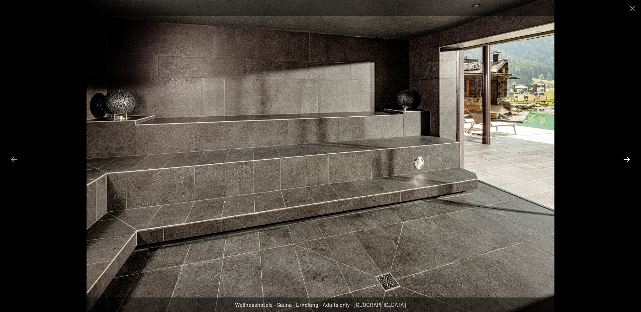
click at [627, 160] on button "Next slide" at bounding box center [626, 159] width 15 height 13
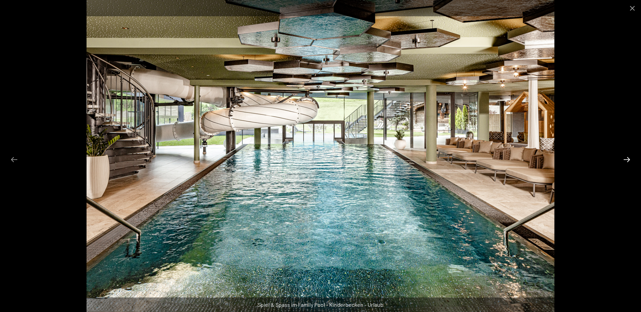
click at [626, 160] on button "Next slide" at bounding box center [626, 159] width 15 height 13
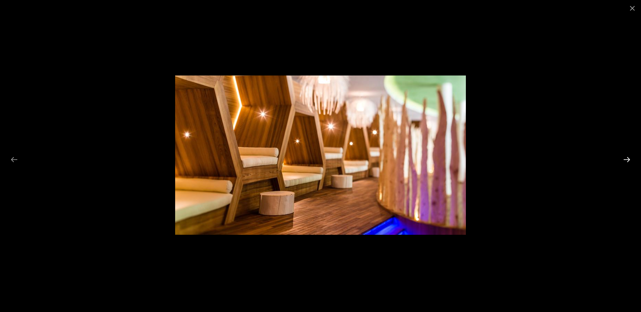
click at [626, 160] on button "Next slide" at bounding box center [626, 159] width 15 height 13
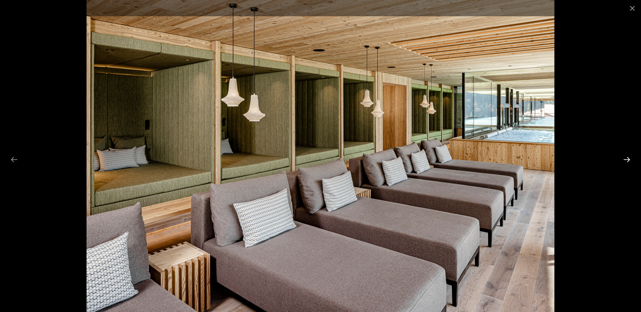
click at [625, 161] on button "Next slide" at bounding box center [626, 159] width 15 height 13
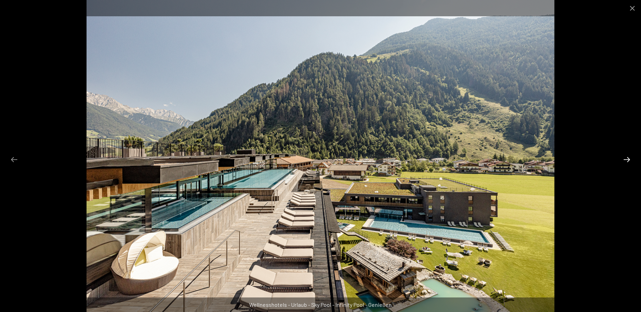
click at [625, 161] on button "Next slide" at bounding box center [626, 159] width 15 height 13
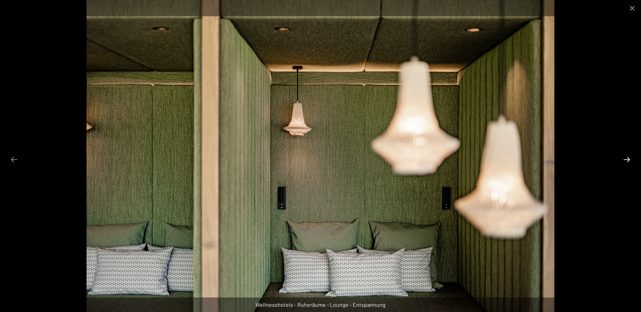
click at [625, 161] on button "Next slide" at bounding box center [626, 159] width 15 height 13
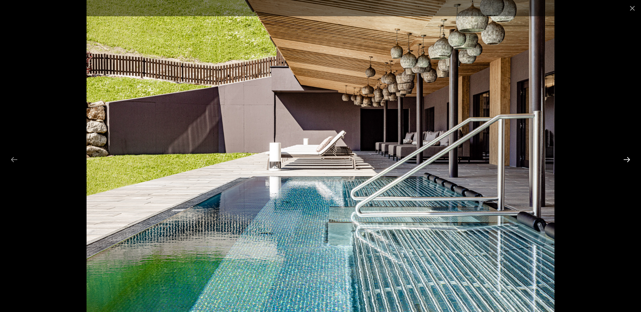
click at [625, 161] on button "Next slide" at bounding box center [626, 159] width 15 height 13
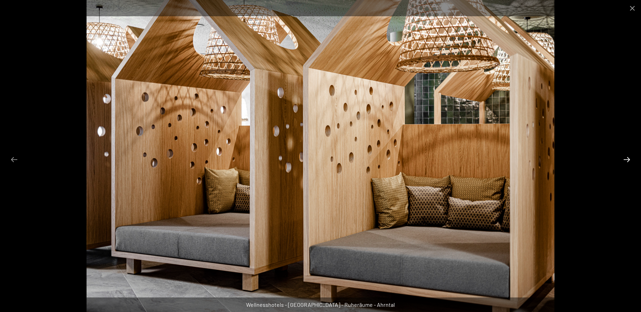
click at [625, 161] on button "Next slide" at bounding box center [626, 159] width 15 height 13
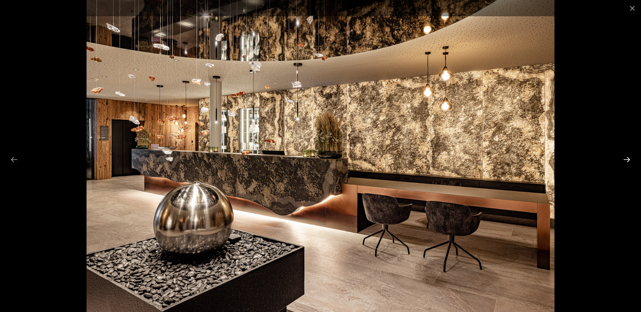
click at [625, 161] on button "Next slide" at bounding box center [626, 159] width 15 height 13
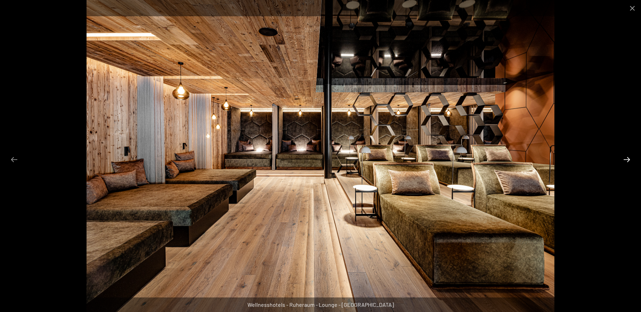
click at [625, 161] on button "Next slide" at bounding box center [626, 159] width 15 height 13
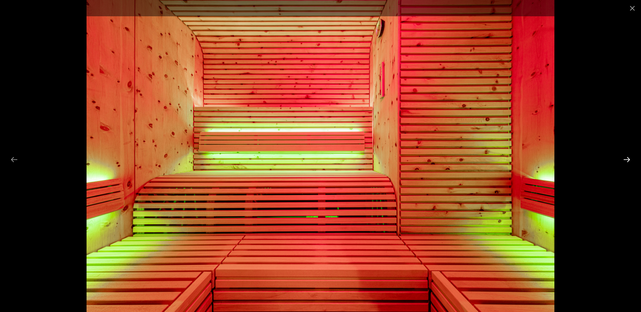
click at [625, 161] on button "Next slide" at bounding box center [626, 159] width 15 height 13
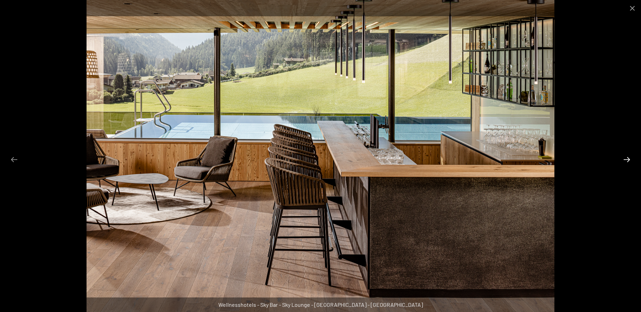
click at [625, 161] on button "Next slide" at bounding box center [626, 159] width 15 height 13
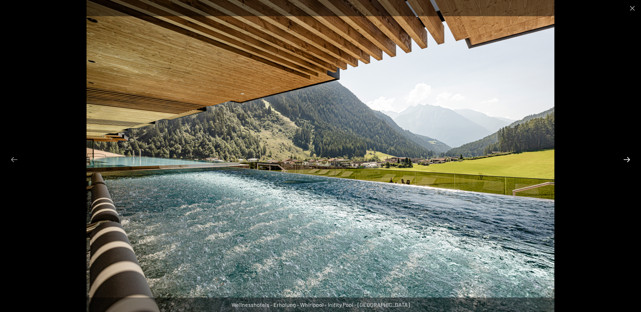
click at [625, 161] on button "Next slide" at bounding box center [626, 159] width 15 height 13
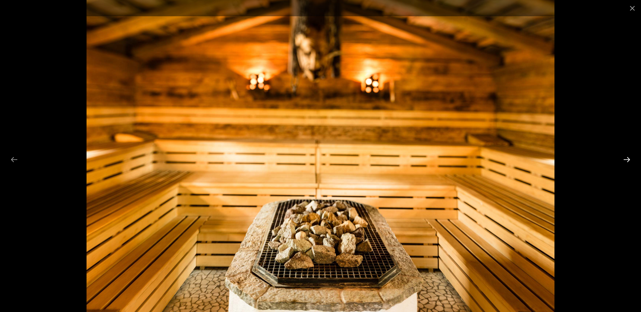
click at [625, 161] on button "Next slide" at bounding box center [626, 159] width 15 height 13
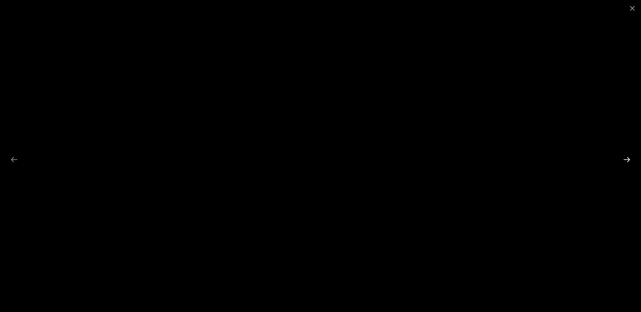
click at [625, 161] on button "Next slide" at bounding box center [626, 159] width 15 height 13
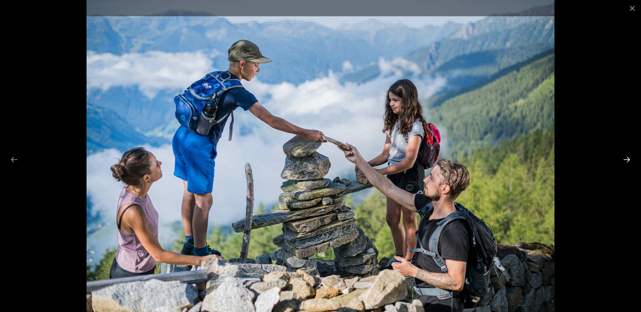
click at [625, 161] on button "Next slide" at bounding box center [626, 159] width 15 height 13
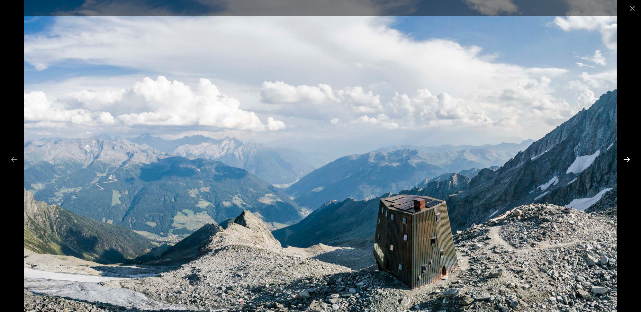
click at [625, 161] on button "Next slide" at bounding box center [626, 159] width 15 height 13
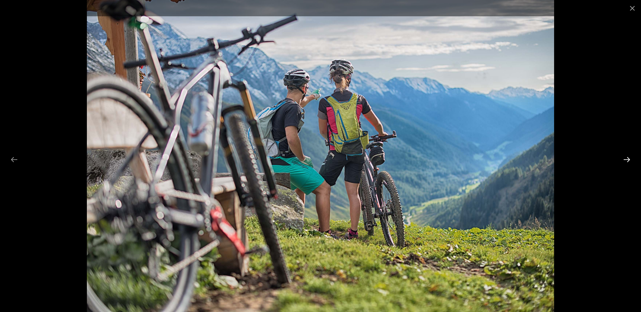
click at [625, 161] on button "Next slide" at bounding box center [626, 159] width 15 height 13
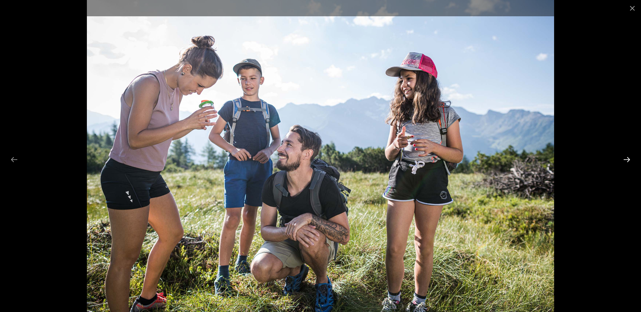
click at [625, 161] on button "Next slide" at bounding box center [626, 159] width 15 height 13
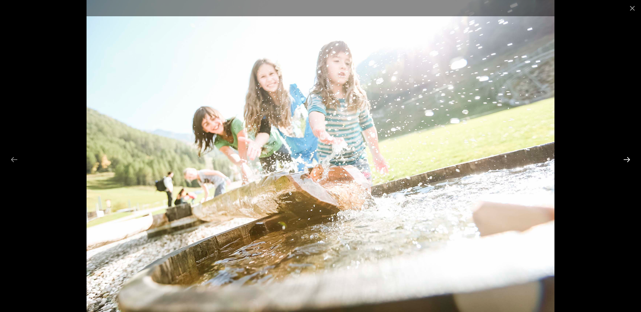
click at [625, 161] on button "Next slide" at bounding box center [626, 159] width 15 height 13
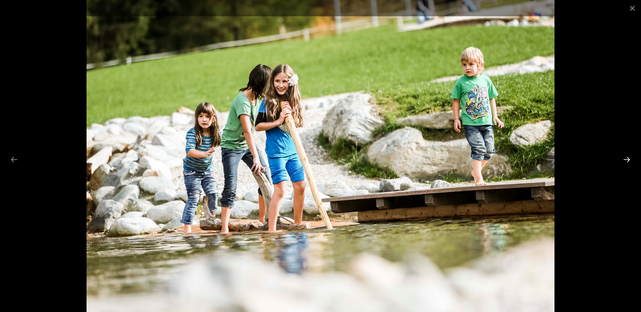
click at [625, 161] on button "Next slide" at bounding box center [626, 159] width 15 height 13
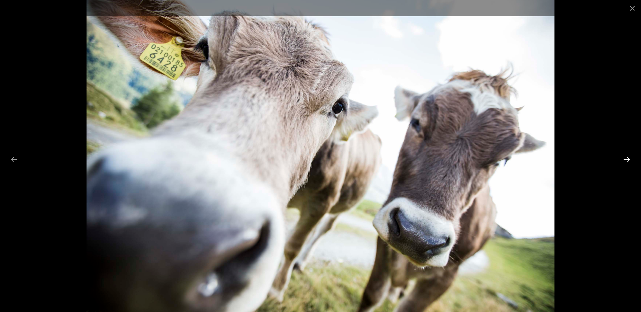
click at [625, 161] on button "Next slide" at bounding box center [626, 159] width 15 height 13
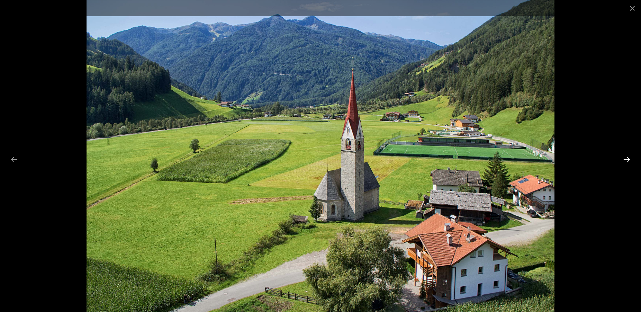
click at [625, 161] on button "Next slide" at bounding box center [626, 159] width 15 height 13
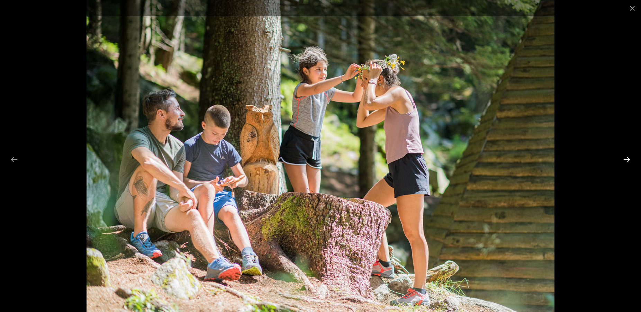
click at [625, 161] on button "Next slide" at bounding box center [626, 159] width 15 height 13
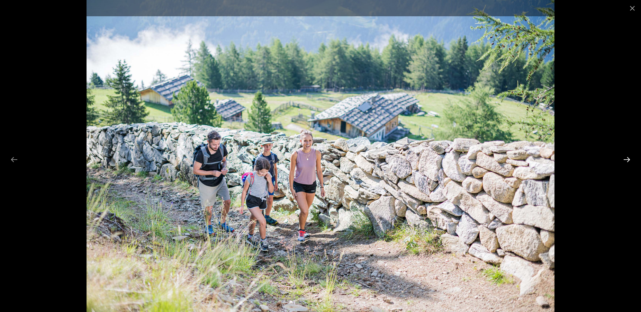
click at [625, 161] on button "Next slide" at bounding box center [626, 159] width 15 height 13
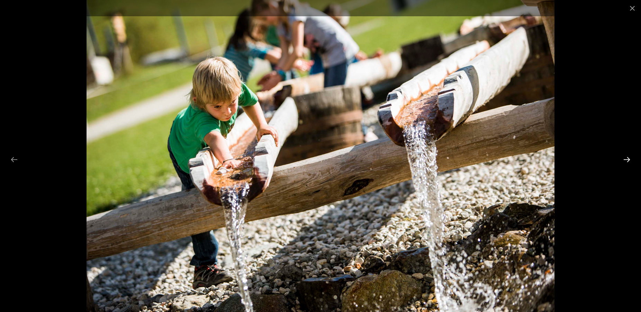
click at [625, 161] on button "Next slide" at bounding box center [626, 159] width 15 height 13
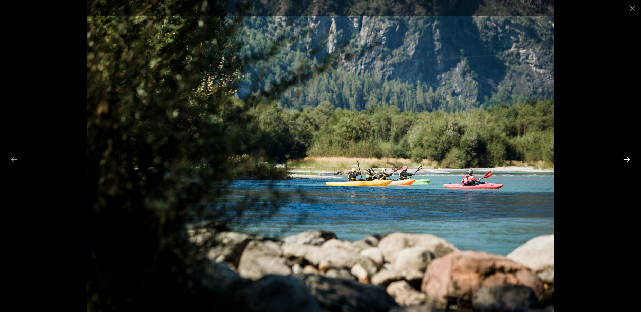
click at [625, 161] on button "Next slide" at bounding box center [626, 159] width 15 height 13
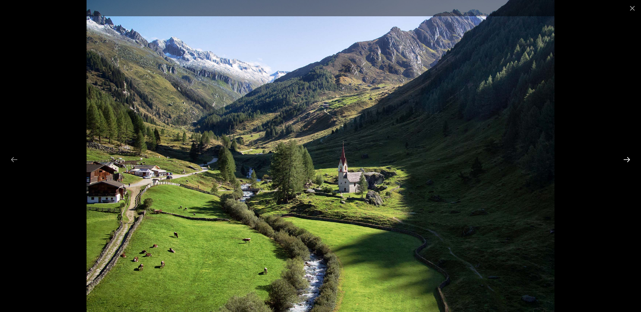
click at [625, 161] on button "Next slide" at bounding box center [626, 159] width 15 height 13
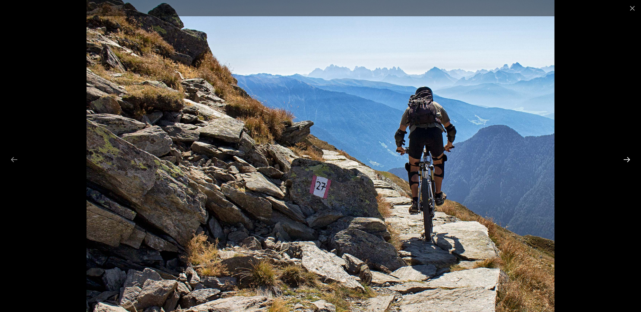
click at [625, 161] on button "Next slide" at bounding box center [626, 159] width 15 height 13
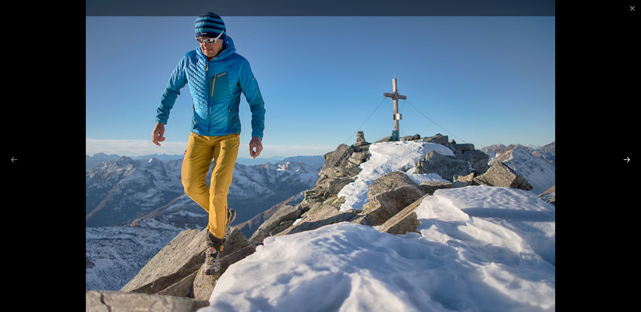
click at [624, 161] on button "Next slide" at bounding box center [626, 159] width 15 height 13
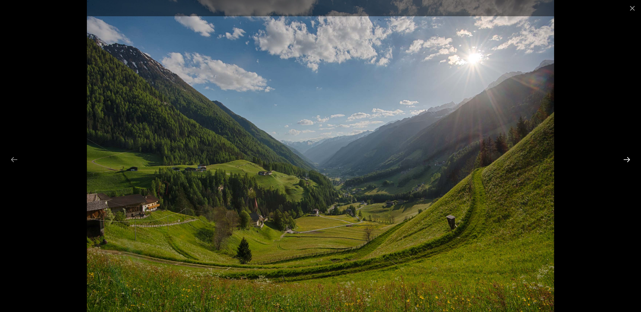
click at [624, 161] on button "Next slide" at bounding box center [626, 159] width 15 height 13
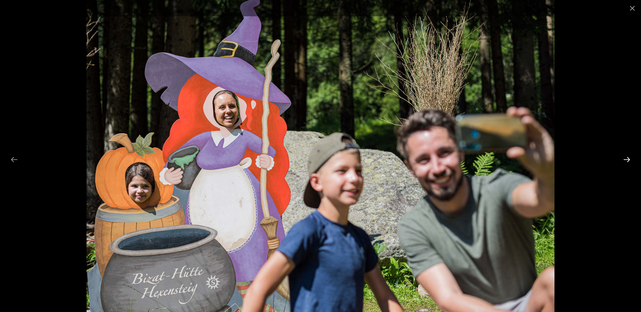
click at [624, 161] on button "Next slide" at bounding box center [626, 159] width 15 height 13
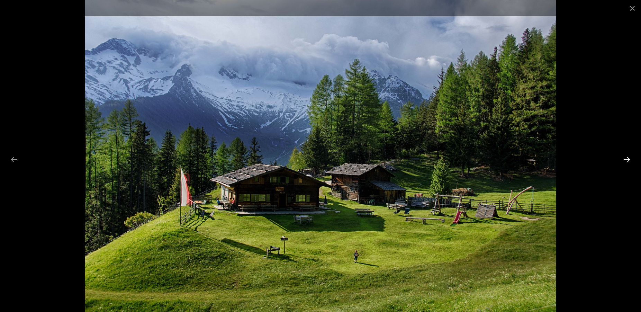
click at [624, 161] on button "Next slide" at bounding box center [626, 159] width 15 height 13
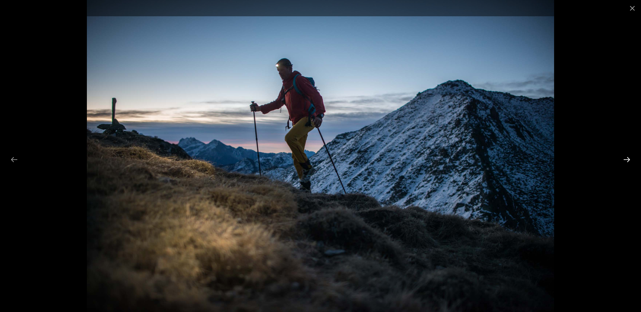
click at [623, 162] on button "Next slide" at bounding box center [626, 159] width 15 height 13
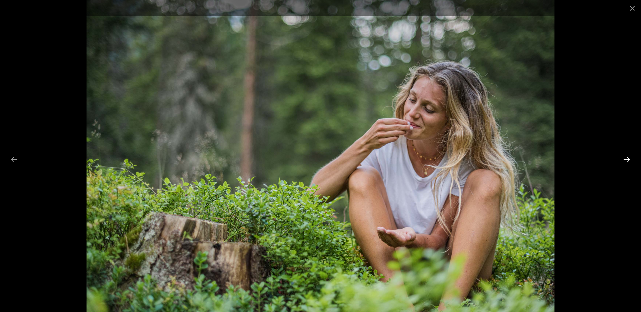
click at [623, 162] on button "Next slide" at bounding box center [626, 159] width 15 height 13
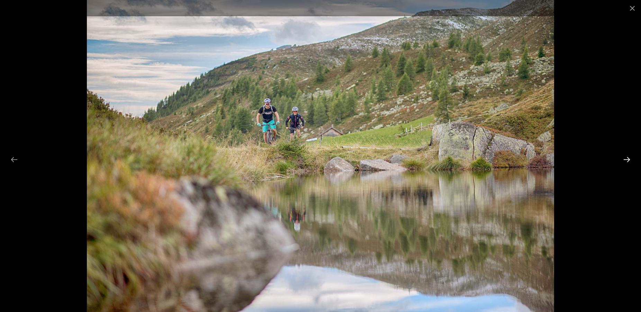
click at [623, 162] on button "Next slide" at bounding box center [626, 159] width 15 height 13
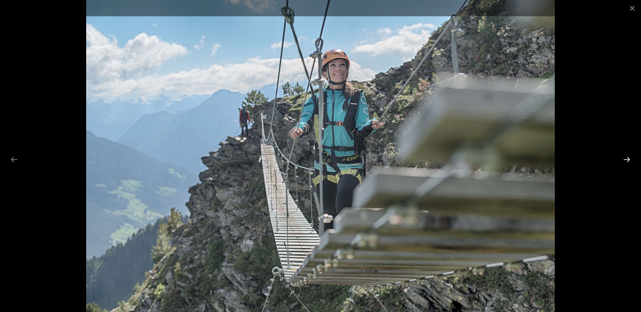
click at [623, 162] on button "Next slide" at bounding box center [626, 159] width 15 height 13
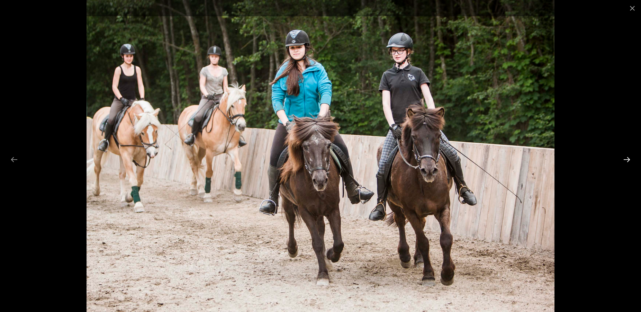
click at [623, 162] on button "Next slide" at bounding box center [626, 159] width 15 height 13
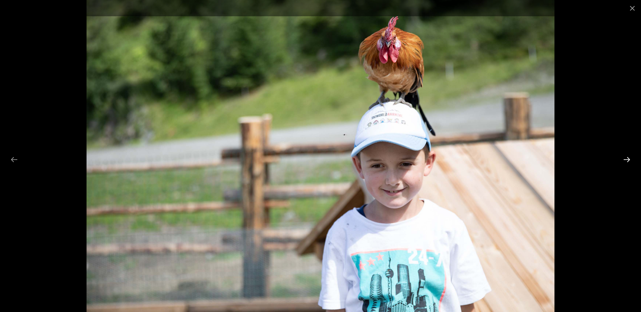
click at [623, 162] on button "Next slide" at bounding box center [626, 159] width 15 height 13
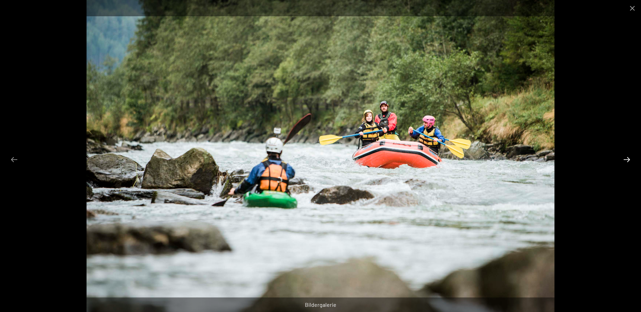
click at [623, 162] on button "Next slide" at bounding box center [626, 159] width 15 height 13
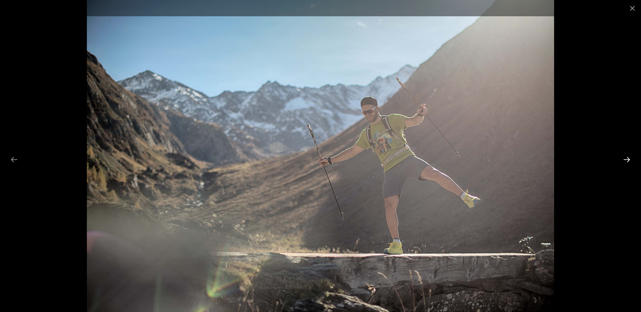
click at [623, 162] on button "Next slide" at bounding box center [626, 159] width 15 height 13
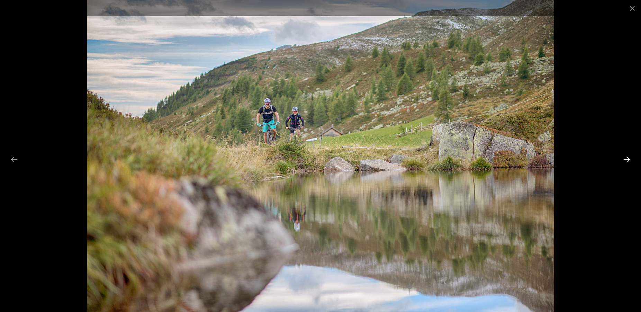
click at [623, 162] on button "Next slide" at bounding box center [626, 159] width 15 height 13
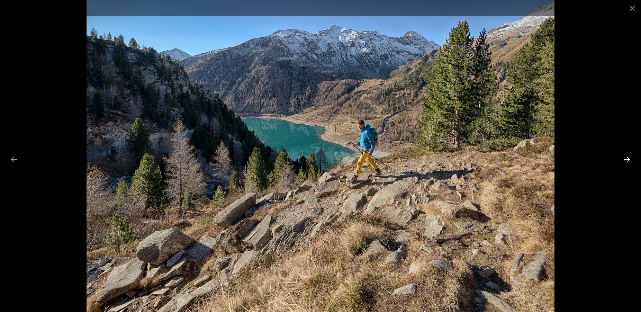
click at [623, 162] on button "Next slide" at bounding box center [626, 159] width 15 height 13
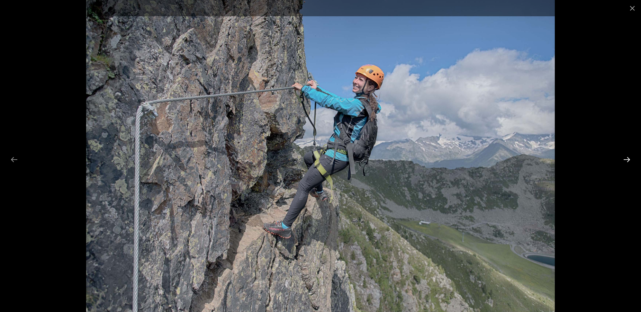
click at [623, 162] on button "Next slide" at bounding box center [626, 159] width 15 height 13
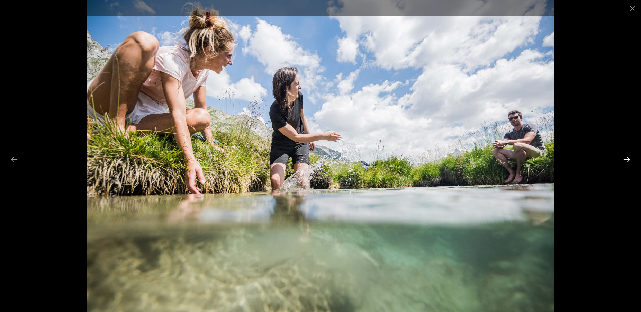
click at [623, 162] on button "Next slide" at bounding box center [626, 159] width 15 height 13
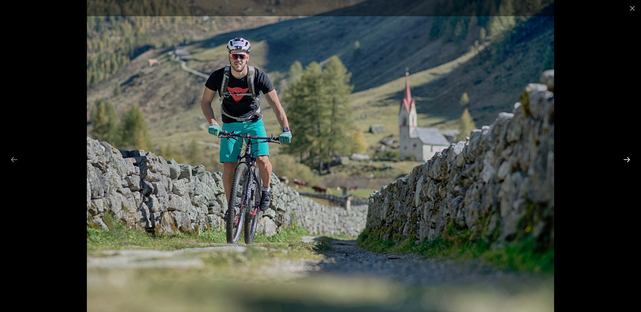
click at [623, 162] on button "Next slide" at bounding box center [626, 159] width 15 height 13
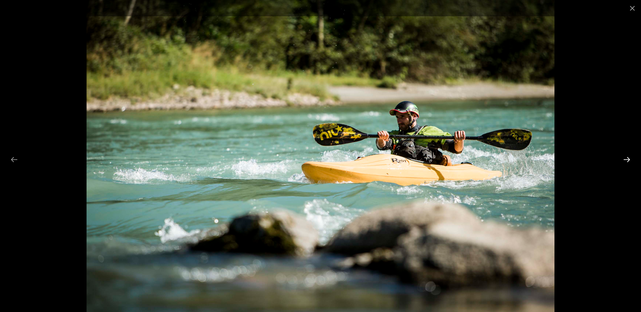
click at [623, 162] on button "Next slide" at bounding box center [626, 159] width 15 height 13
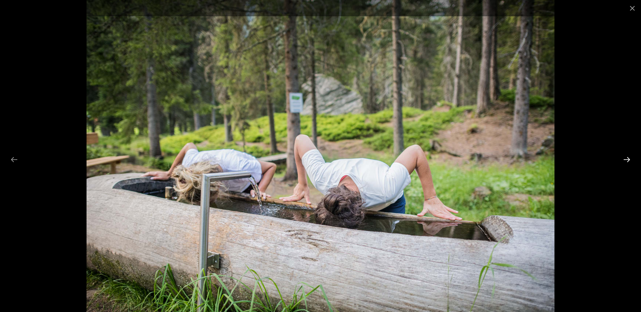
click at [623, 162] on button "Next slide" at bounding box center [626, 159] width 15 height 13
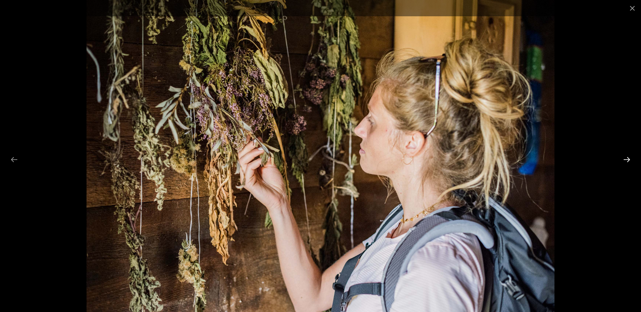
click at [620, 163] on button "Next slide" at bounding box center [626, 159] width 15 height 13
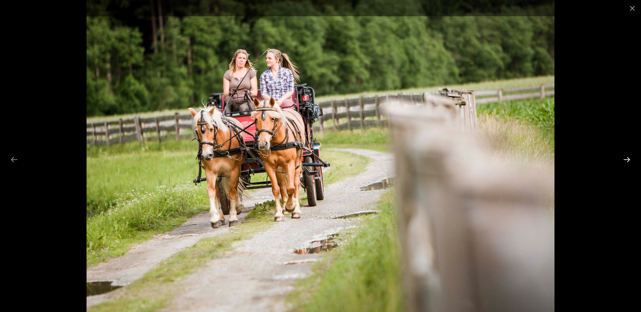
click at [620, 163] on button "Next slide" at bounding box center [626, 159] width 15 height 13
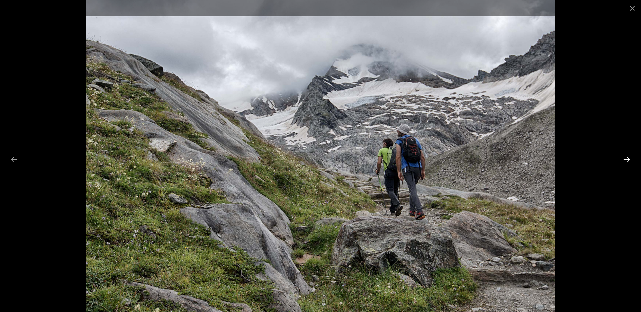
click at [620, 163] on button "Next slide" at bounding box center [626, 159] width 15 height 13
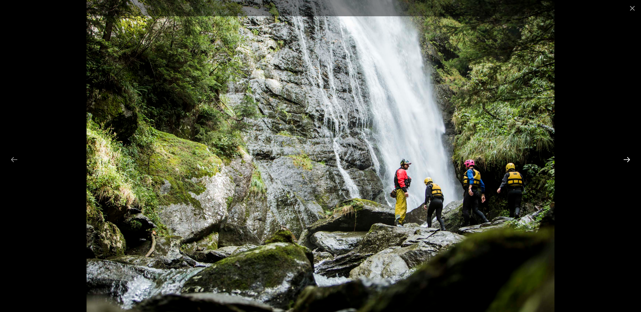
click at [620, 163] on button "Next slide" at bounding box center [626, 159] width 15 height 13
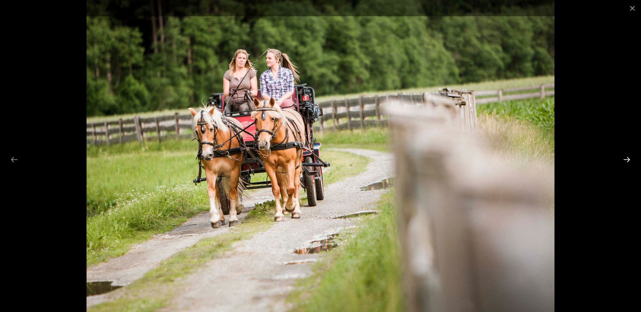
click at [620, 163] on button "Next slide" at bounding box center [626, 159] width 15 height 13
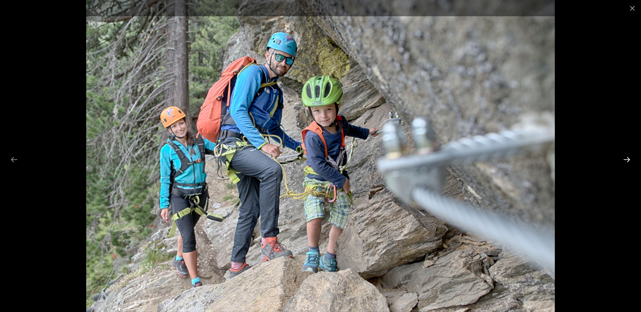
click at [620, 163] on button "Next slide" at bounding box center [626, 159] width 15 height 13
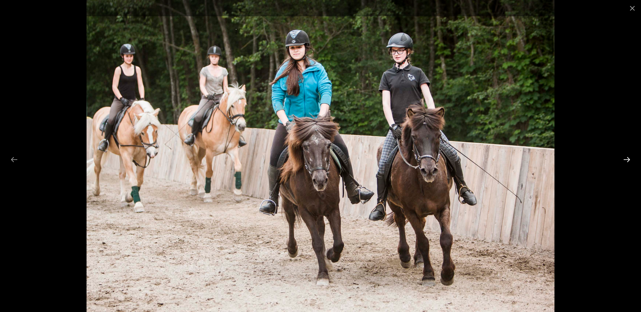
click at [620, 163] on button "Next slide" at bounding box center [626, 159] width 15 height 13
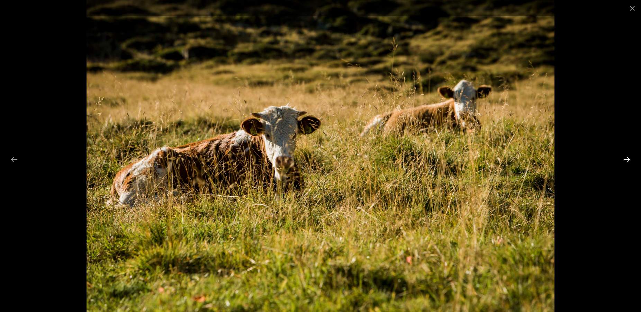
click at [620, 163] on button "Next slide" at bounding box center [626, 159] width 15 height 13
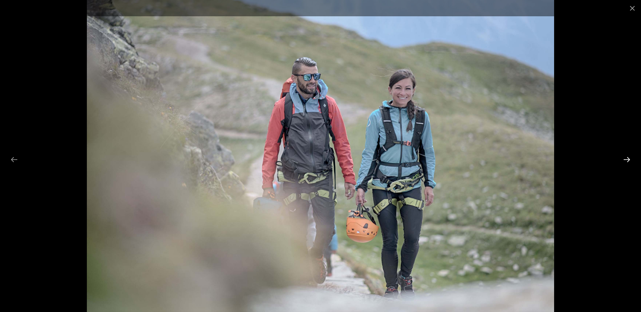
click at [620, 163] on button "Next slide" at bounding box center [626, 159] width 15 height 13
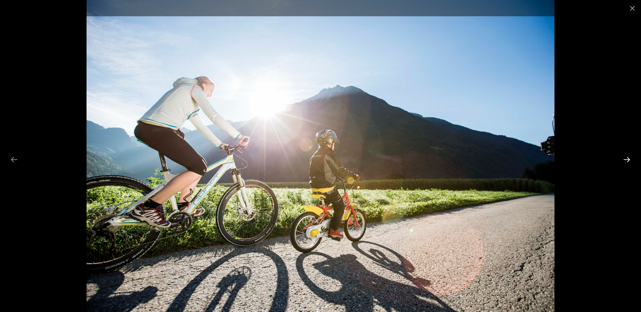
click at [620, 163] on button "Next slide" at bounding box center [626, 159] width 15 height 13
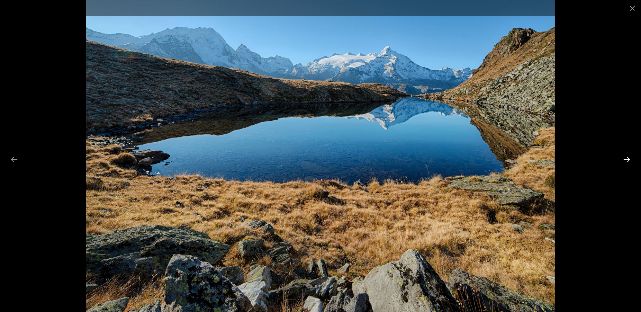
click at [620, 163] on button "Next slide" at bounding box center [626, 159] width 15 height 13
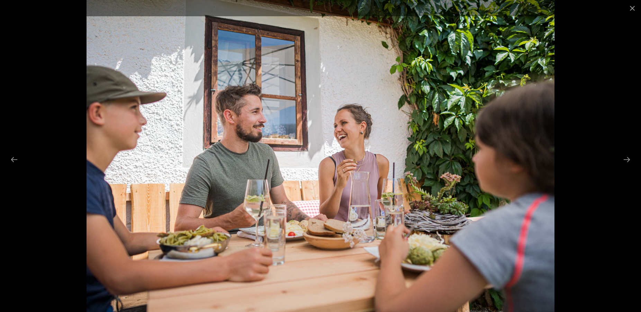
click at [618, 161] on div at bounding box center [320, 156] width 641 height 312
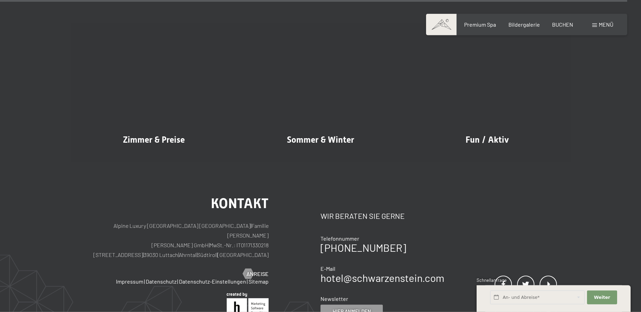
scroll to position [8612, 0]
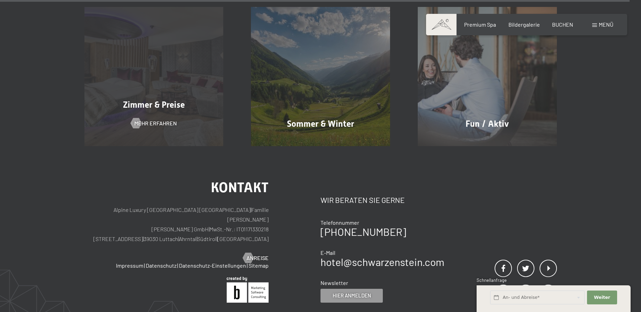
click at [154, 107] on span "Zimmer & Preise" at bounding box center [154, 105] width 62 height 10
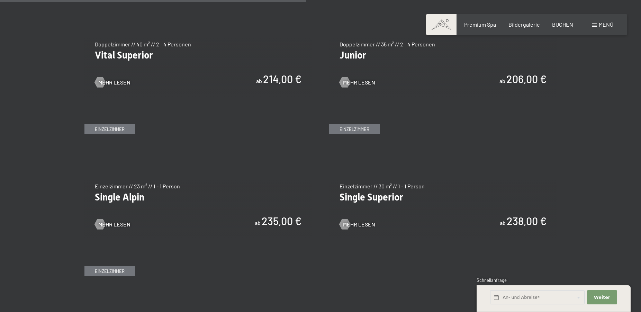
scroll to position [918, 0]
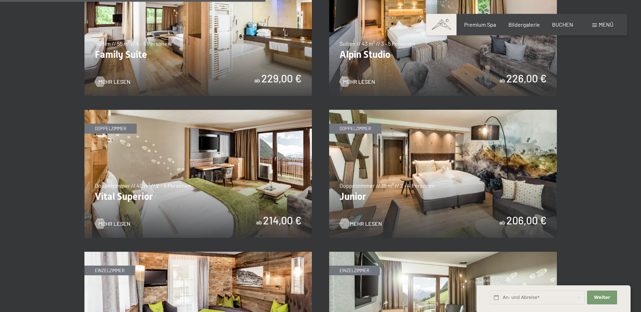
click at [363, 226] on span "Mehr Lesen" at bounding box center [366, 224] width 32 height 8
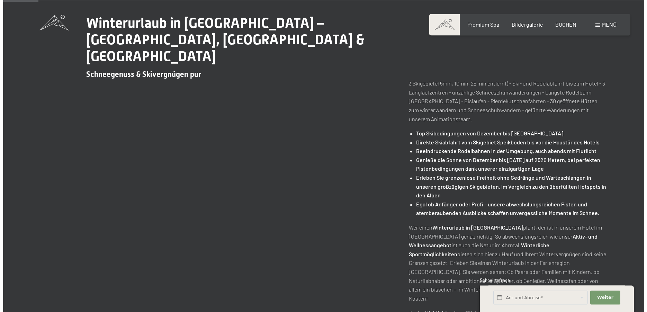
scroll to position [138, 0]
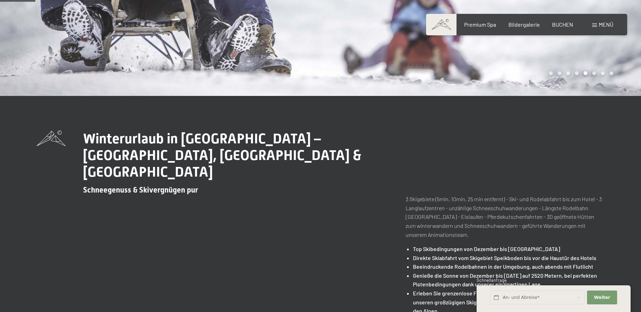
click at [602, 27] on span "Menü" at bounding box center [606, 24] width 15 height 7
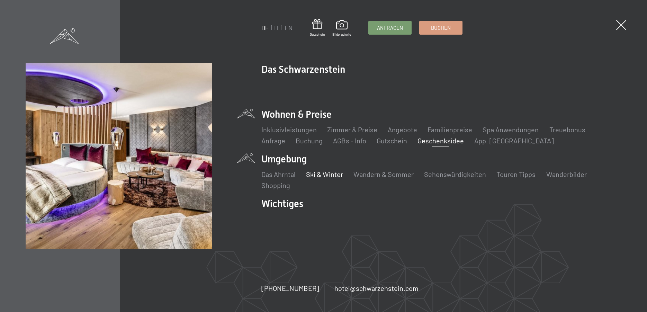
click at [441, 142] on link "Geschenksidee" at bounding box center [441, 140] width 46 height 8
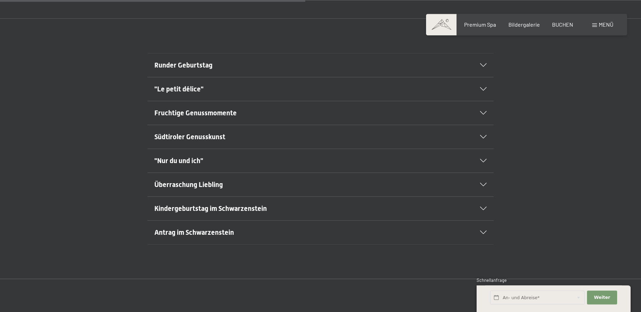
scroll to position [424, 0]
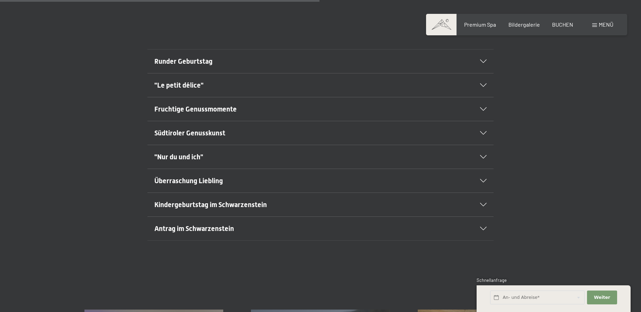
click at [481, 181] on icon at bounding box center [483, 180] width 7 height 3
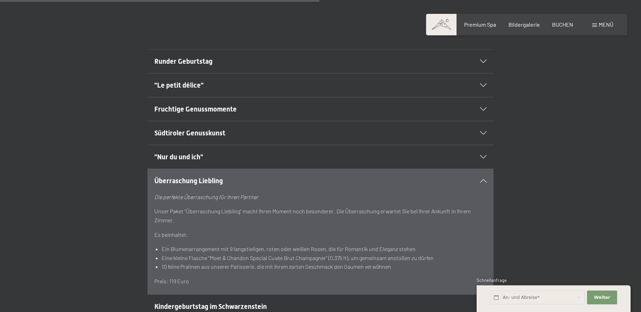
click at [83, 110] on div "Fruchtige Genussmomente Eine süße Liaison für den Gaumen Unser Paket “Fruchtige…" at bounding box center [320, 109] width 524 height 24
click at [483, 181] on icon at bounding box center [483, 180] width 7 height 3
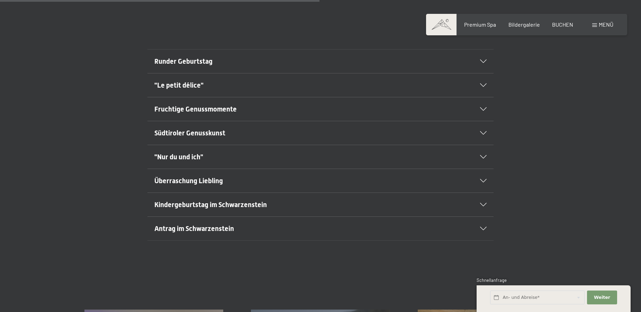
click at [482, 158] on icon at bounding box center [483, 156] width 7 height 3
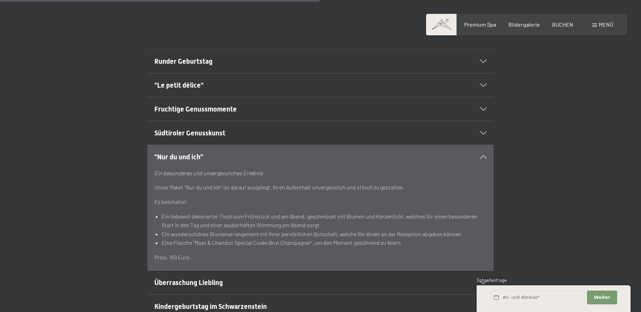
click at [482, 155] on div at bounding box center [478, 156] width 15 height 3
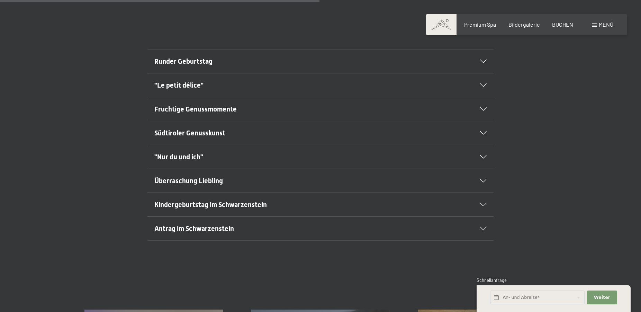
click at [483, 63] on div "Runder Geburtstag" at bounding box center [320, 61] width 332 height 24
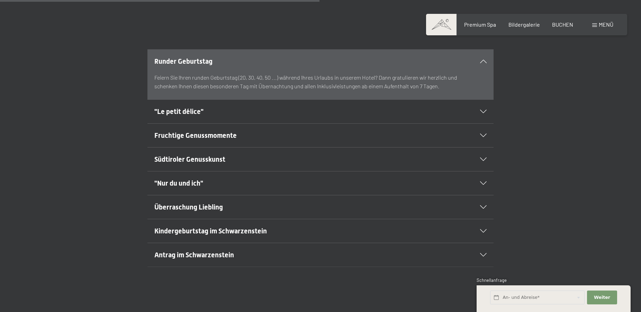
click at [483, 61] on icon at bounding box center [483, 61] width 7 height 3
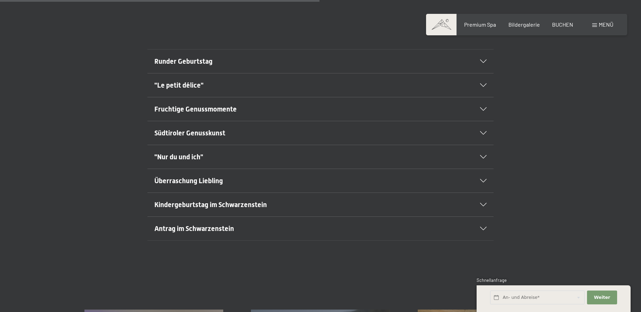
click at [483, 87] on icon at bounding box center [483, 84] width 7 height 3
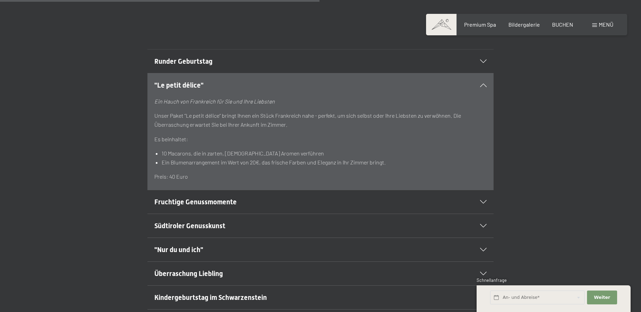
click at [485, 85] on icon at bounding box center [483, 84] width 7 height 3
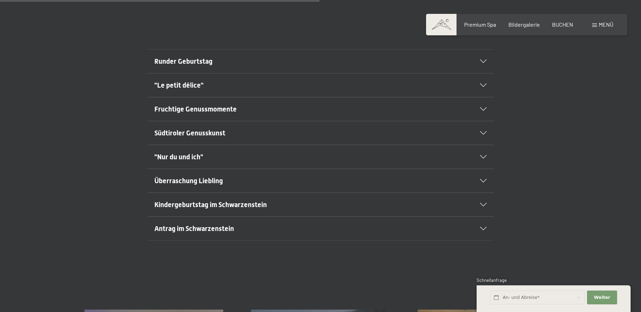
click at [483, 109] on icon at bounding box center [483, 108] width 7 height 3
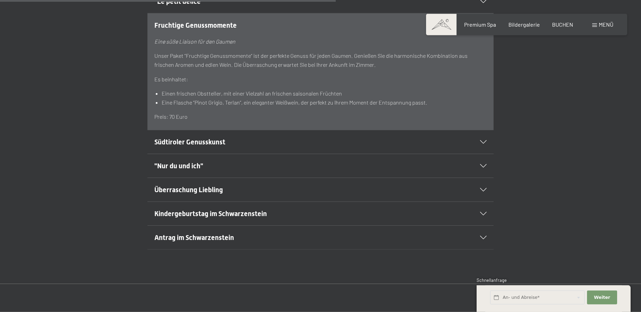
scroll to position [494, 0]
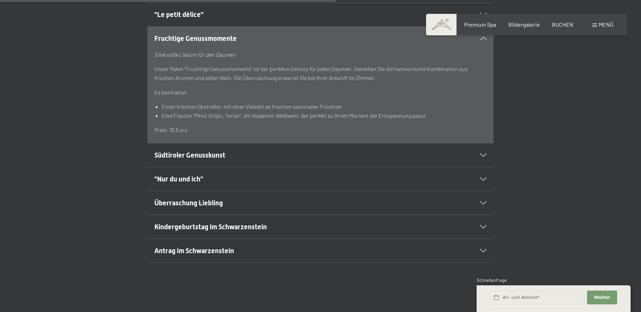
click at [482, 41] on div "Fruchtige Genussmomente" at bounding box center [320, 39] width 332 height 24
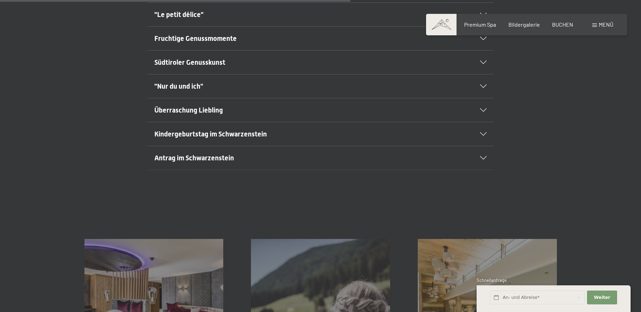
scroll to position [424, 0]
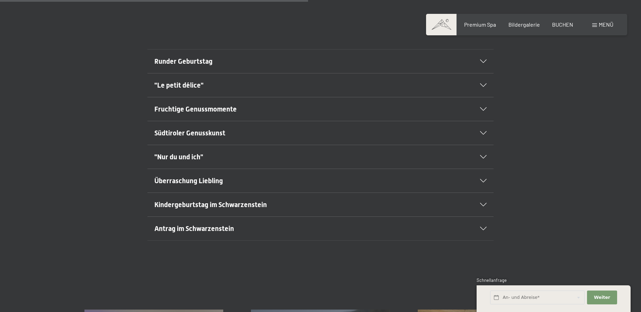
click at [482, 135] on div "Südtiroler Genusskunst" at bounding box center [320, 133] width 332 height 24
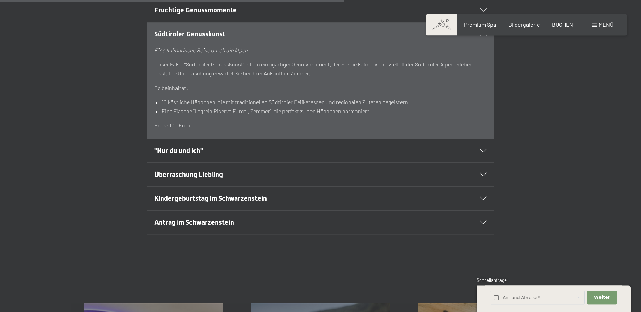
scroll to position [529, 0]
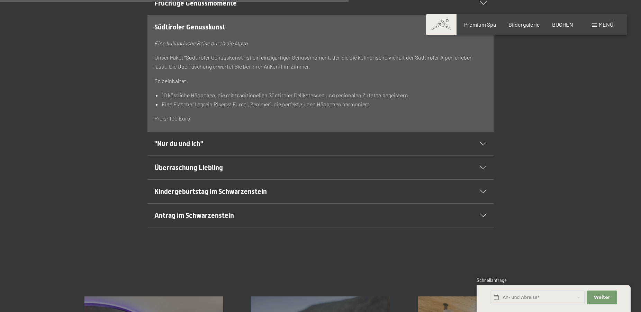
click at [483, 194] on div "Kindergeburtstag im Schwarzenstein" at bounding box center [320, 192] width 332 height 24
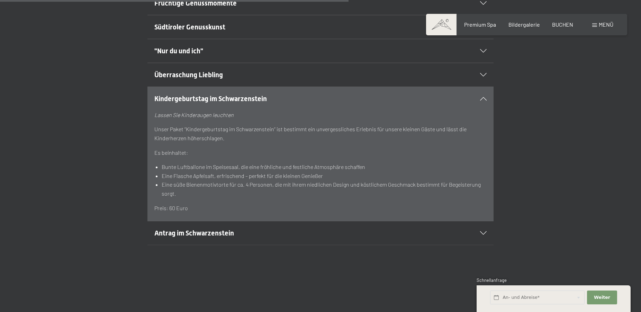
click at [484, 103] on div "Kindergeburtstag im Schwarzenstein" at bounding box center [320, 99] width 332 height 24
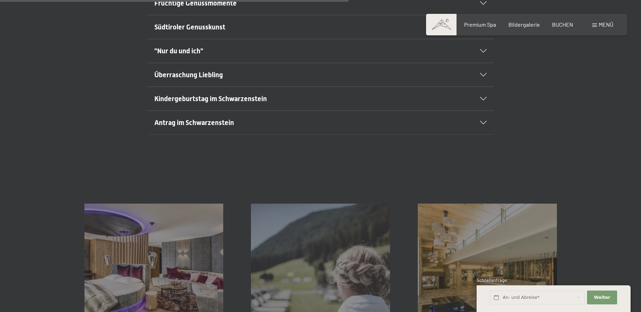
click at [481, 125] on div "Antrag im Schwarzenstein" at bounding box center [320, 123] width 332 height 24
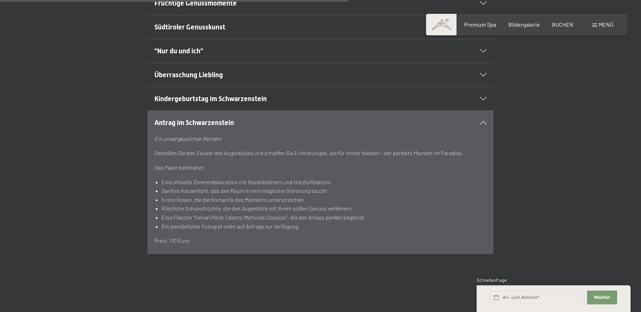
click at [484, 123] on icon at bounding box center [483, 122] width 7 height 3
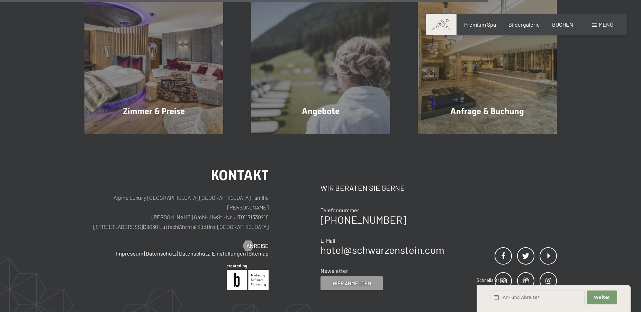
scroll to position [671, 0]
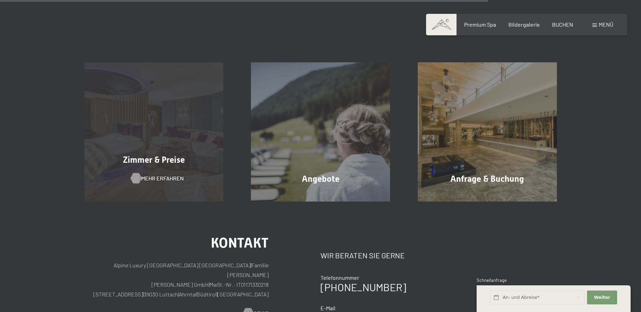
click at [143, 174] on span "Mehr erfahren" at bounding box center [162, 178] width 43 height 8
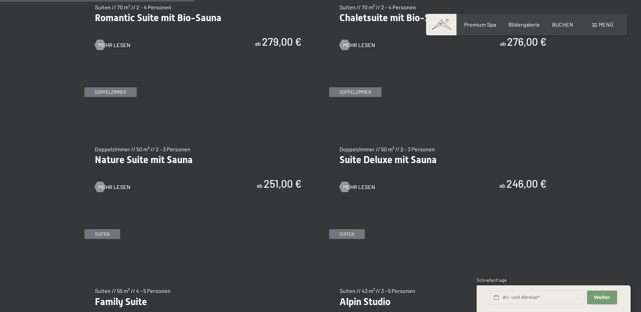
scroll to position [424, 0]
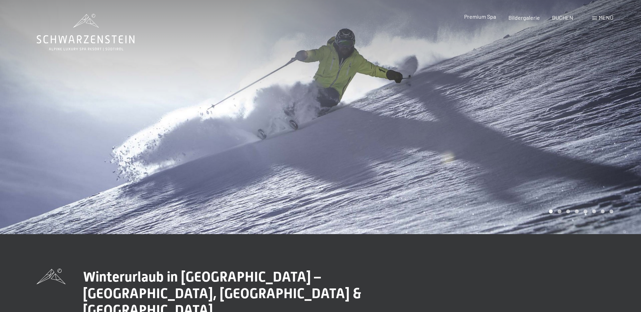
click at [473, 18] on span "Premium Spa" at bounding box center [480, 16] width 32 height 7
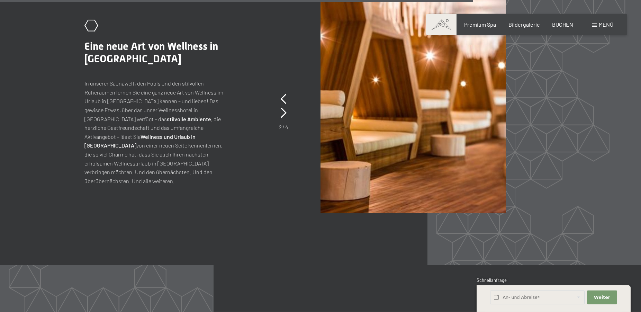
scroll to position [3106, 0]
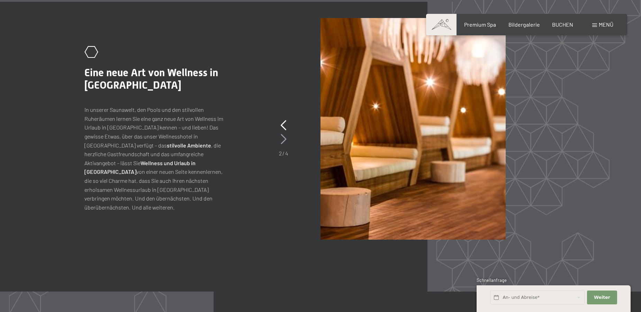
click at [285, 139] on icon at bounding box center [284, 139] width 6 height 10
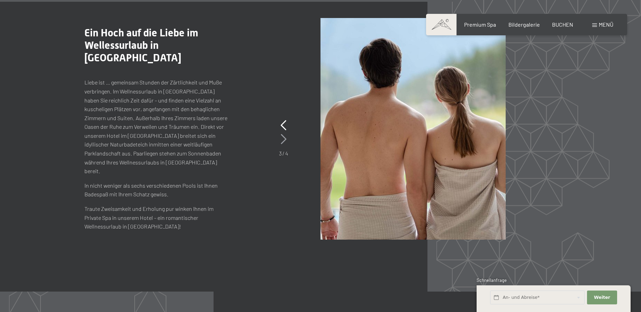
click at [285, 139] on icon at bounding box center [284, 139] width 6 height 10
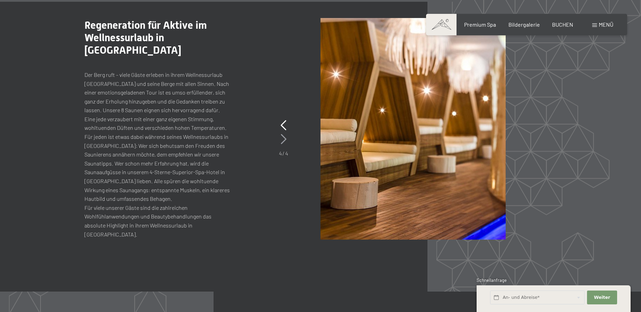
click at [285, 139] on icon at bounding box center [284, 139] width 6 height 10
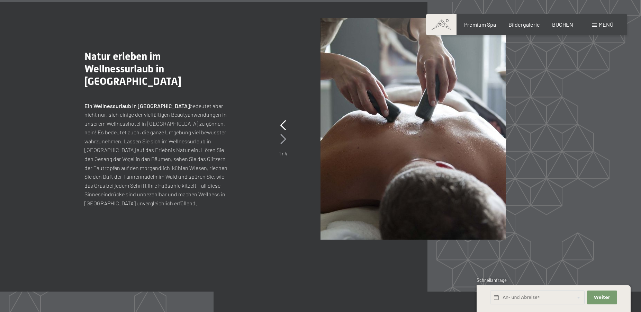
click at [285, 139] on icon at bounding box center [283, 139] width 6 height 10
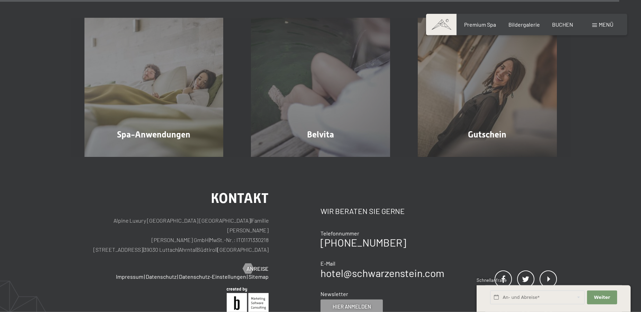
scroll to position [4236, 0]
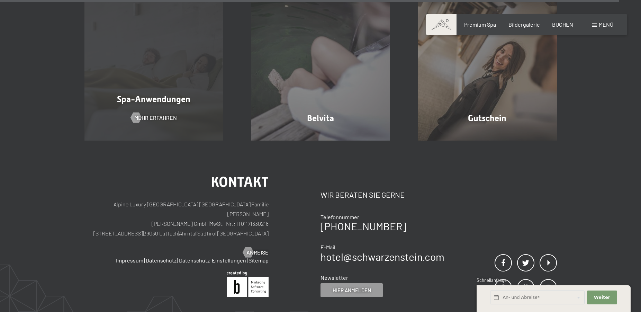
click at [158, 103] on span "Spa-Anwendungen" at bounding box center [153, 99] width 73 height 10
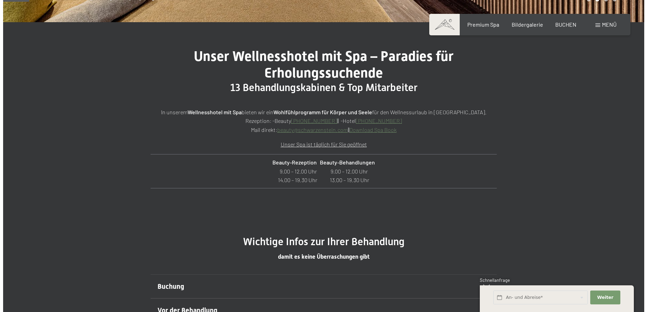
scroll to position [247, 0]
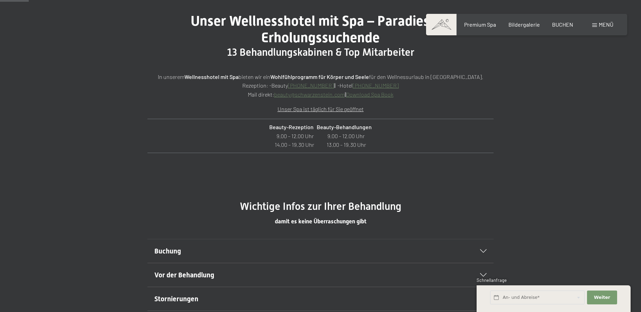
click at [595, 26] on span at bounding box center [594, 25] width 5 height 3
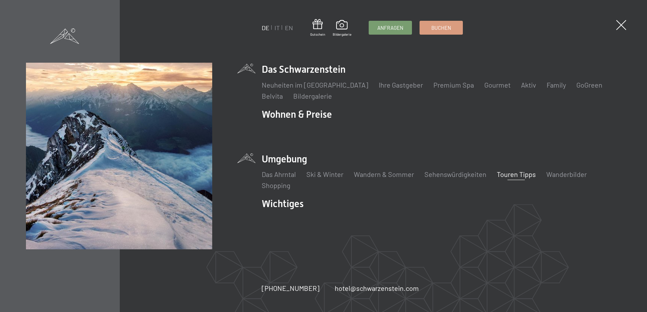
click at [516, 174] on link "Touren Tipps" at bounding box center [516, 174] width 39 height 8
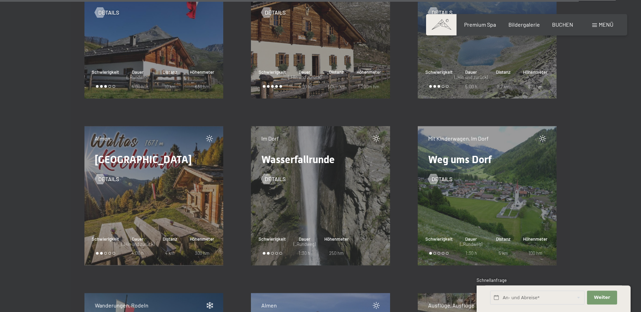
scroll to position [10801, 0]
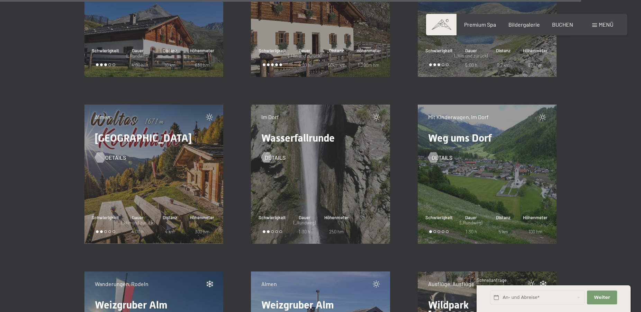
click at [106, 159] on span "Details" at bounding box center [115, 158] width 21 height 8
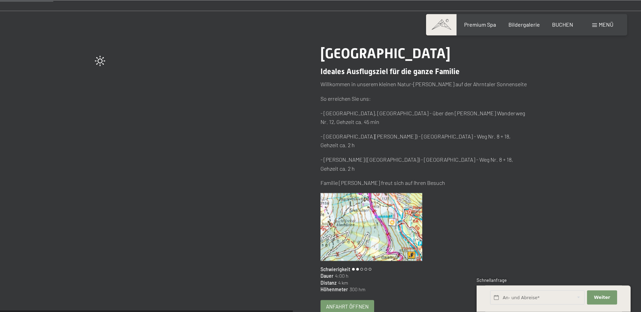
scroll to position [106, 0]
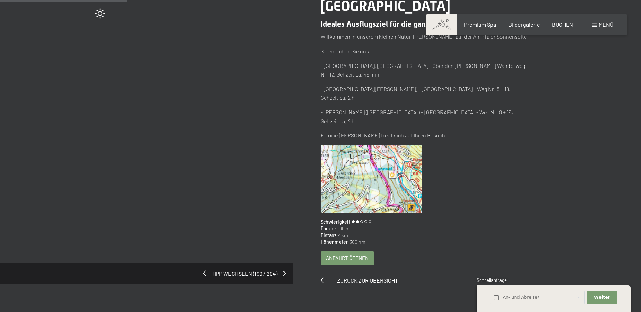
click at [343, 254] on span "Anfahrt öffnen" at bounding box center [347, 257] width 43 height 7
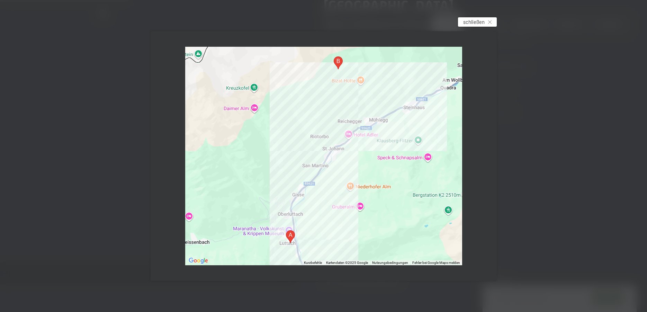
click at [469, 21] on span "schließen" at bounding box center [473, 21] width 21 height 7
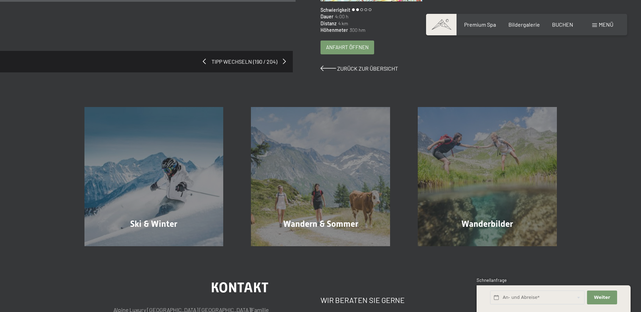
scroll to position [141, 0]
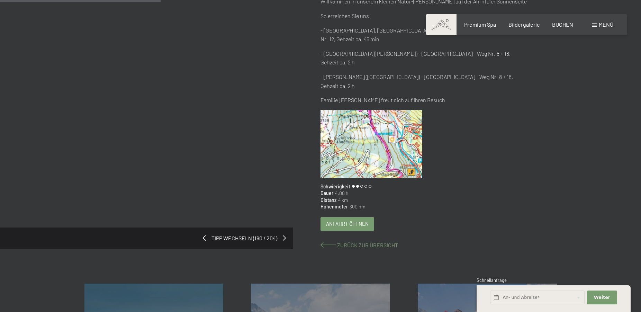
click at [323, 242] on span at bounding box center [328, 245] width 16 height 6
